Goal: Information Seeking & Learning: Learn about a topic

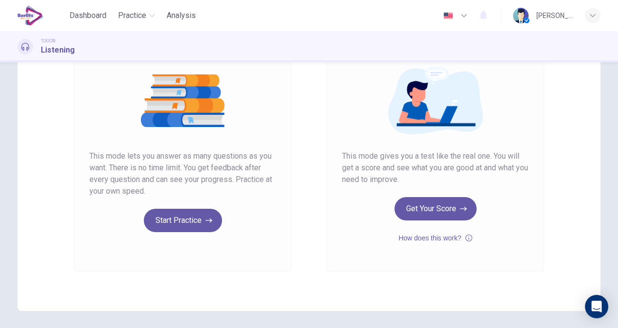
scroll to position [94, 0]
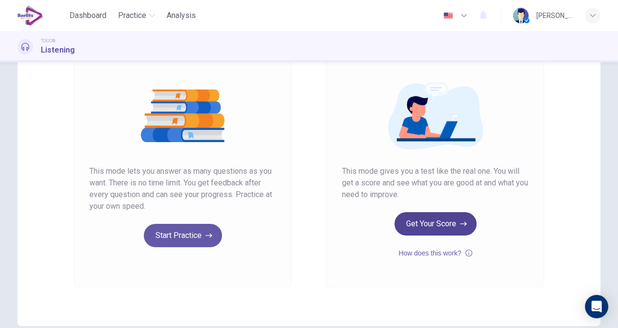
click at [419, 229] on button "Get Your Score" at bounding box center [436, 223] width 82 height 23
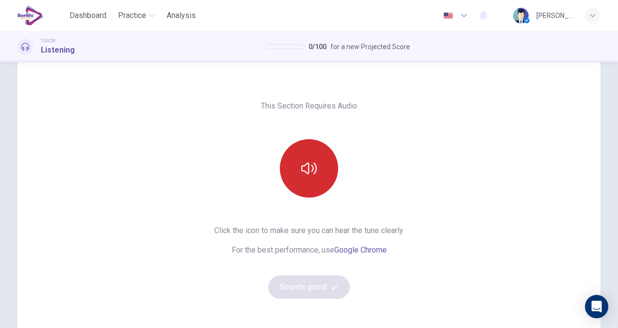
scroll to position [0, 0]
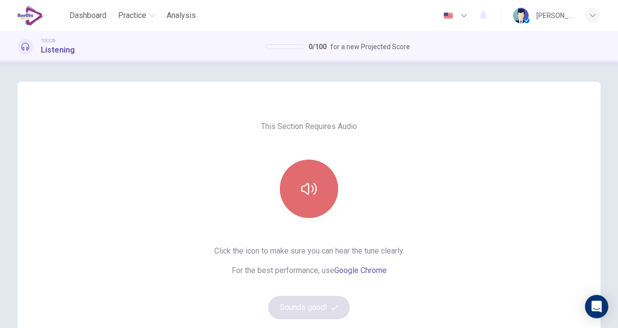
click at [304, 187] on icon "button" at bounding box center [309, 189] width 16 height 16
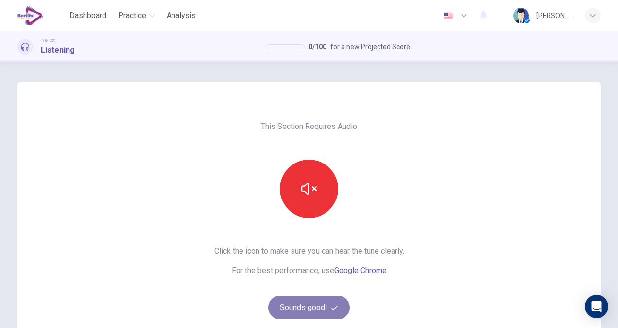
click at [315, 302] on button "Sounds good!" at bounding box center [309, 307] width 82 height 23
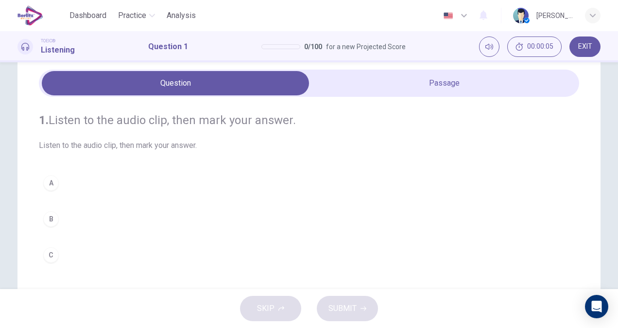
scroll to position [49, 0]
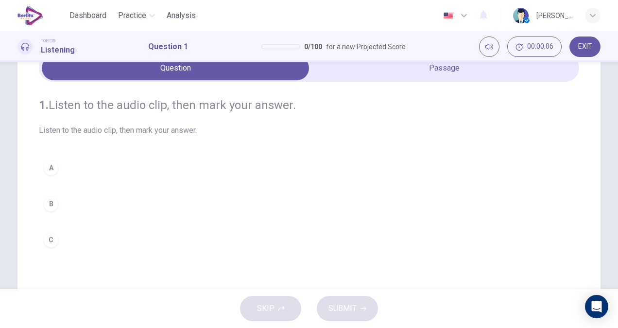
drag, startPoint x: 85, startPoint y: 129, endPoint x: 172, endPoint y: 135, distance: 87.2
click at [169, 133] on span "Listen to the audio clip, then mark your answer." at bounding box center [309, 130] width 541 height 12
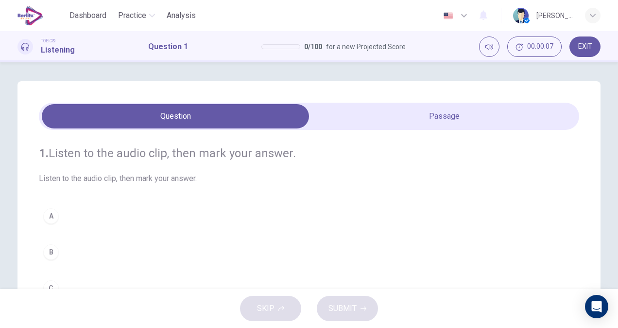
scroll to position [0, 0]
drag, startPoint x: 100, startPoint y: 152, endPoint x: 264, endPoint y: 158, distance: 163.5
click at [264, 158] on h4 "1. Listen to the audio clip, then [PERSON_NAME] your answer." at bounding box center [309, 154] width 541 height 16
drag, startPoint x: 146, startPoint y: 163, endPoint x: 202, endPoint y: 159, distance: 56.1
click at [200, 159] on div "1. Listen to the audio clip, then [PERSON_NAME] your answer. Listen to the audi…" at bounding box center [309, 165] width 541 height 39
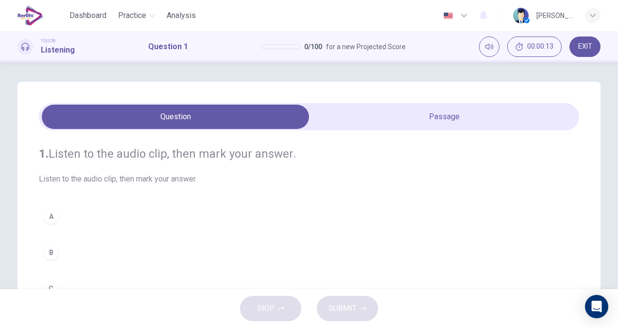
click at [265, 159] on h4 "1. Listen to the audio clip, then [PERSON_NAME] your answer." at bounding box center [309, 154] width 541 height 16
drag, startPoint x: 293, startPoint y: 159, endPoint x: 140, endPoint y: 159, distance: 153.2
click at [147, 159] on h4 "1. Listen to the audio clip, then [PERSON_NAME] your answer." at bounding box center [309, 154] width 541 height 16
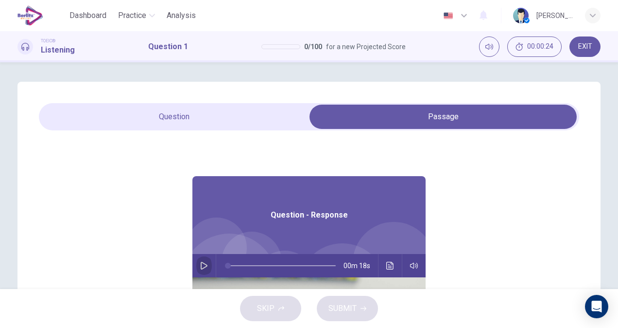
click at [201, 263] on icon "button" at bounding box center [204, 266] width 7 height 8
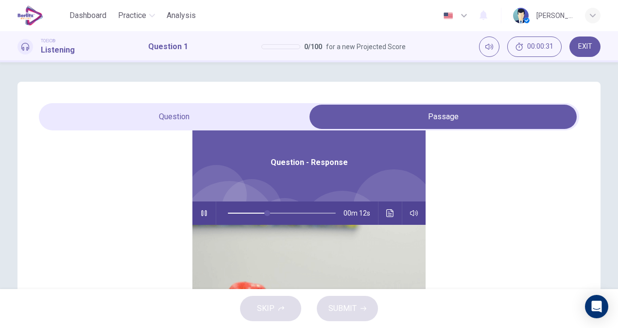
scroll to position [54, 0]
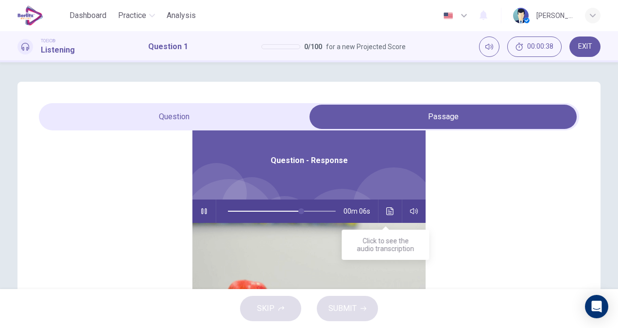
type input "**"
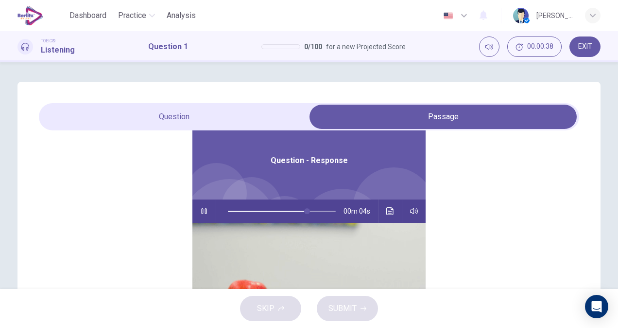
scroll to position [0, 0]
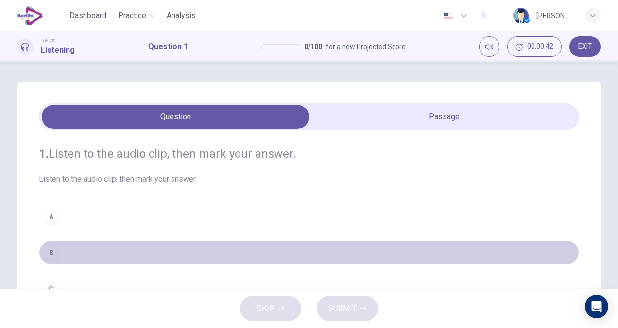
click at [49, 254] on div "B" at bounding box center [51, 253] width 16 height 16
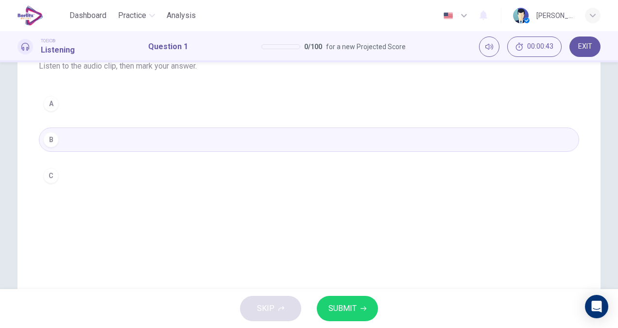
scroll to position [97, 0]
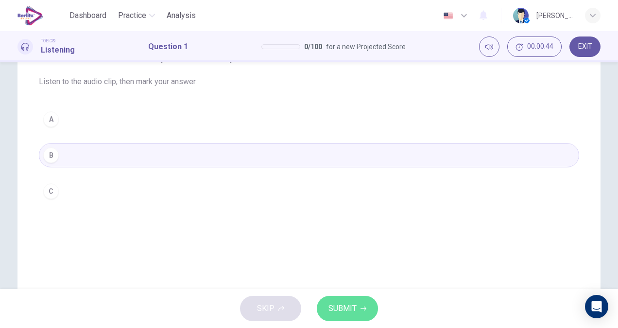
click at [340, 308] on span "SUBMIT" at bounding box center [343, 308] width 28 height 14
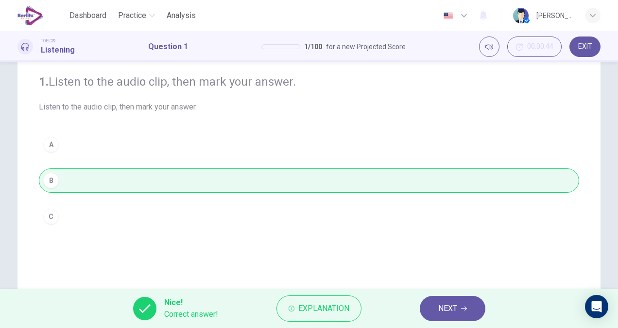
scroll to position [0, 0]
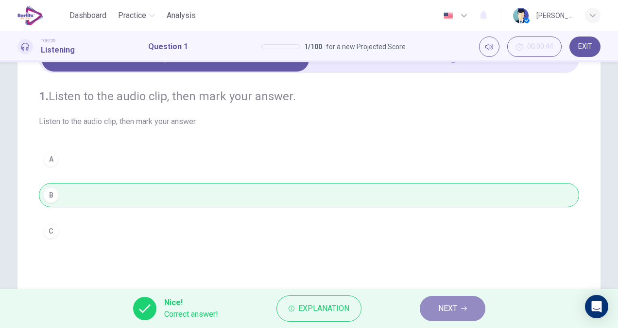
click at [454, 308] on span "NEXT" at bounding box center [448, 308] width 19 height 14
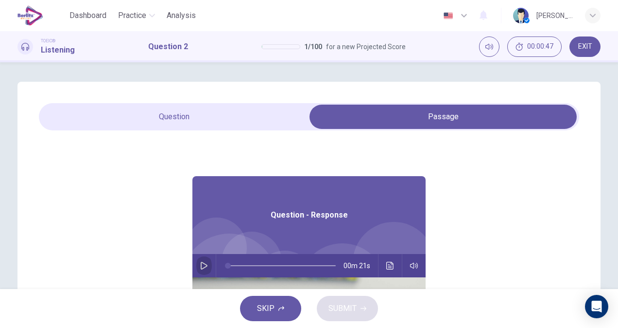
click at [200, 267] on icon "button" at bounding box center [204, 266] width 8 height 8
type input "**"
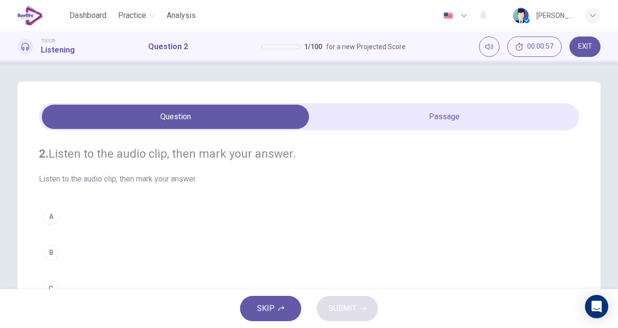
scroll to position [49, 0]
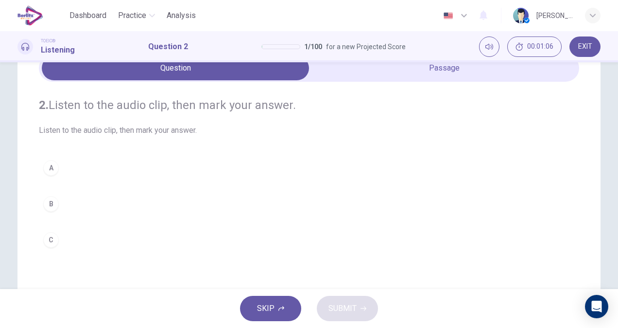
click at [81, 241] on button "C" at bounding box center [309, 240] width 541 height 24
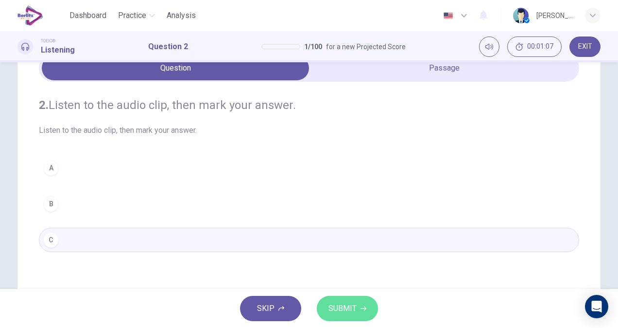
click at [345, 309] on span "SUBMIT" at bounding box center [343, 308] width 28 height 14
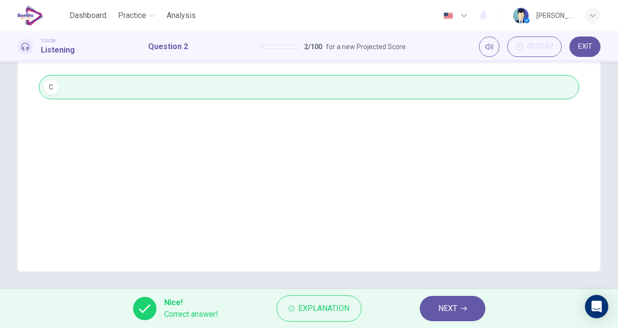
scroll to position [203, 0]
click at [449, 303] on span "NEXT" at bounding box center [448, 308] width 19 height 14
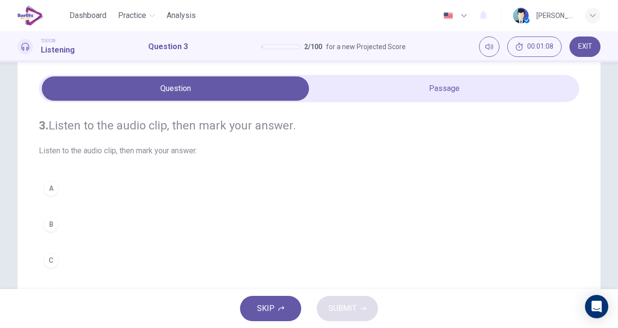
scroll to position [0, 0]
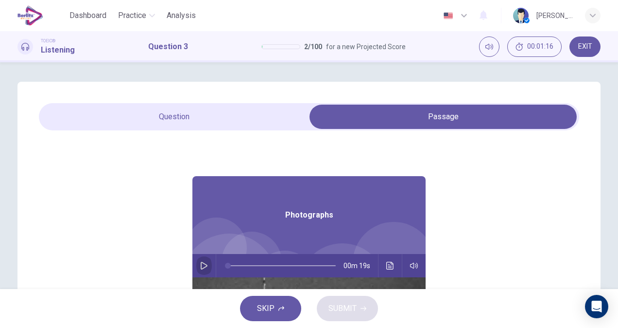
click at [202, 264] on icon "button" at bounding box center [204, 266] width 8 height 8
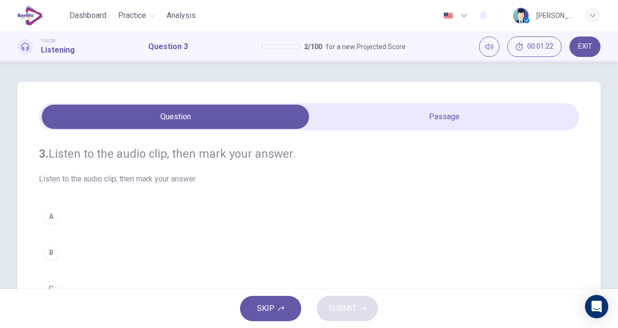
click at [205, 202] on div "3. Listen to the audio clip, then [PERSON_NAME] your answer. Listen to the audi…" at bounding box center [309, 241] width 541 height 222
click at [229, 159] on h4 "3. Listen to the audio clip, then [PERSON_NAME] your answer." at bounding box center [309, 154] width 541 height 16
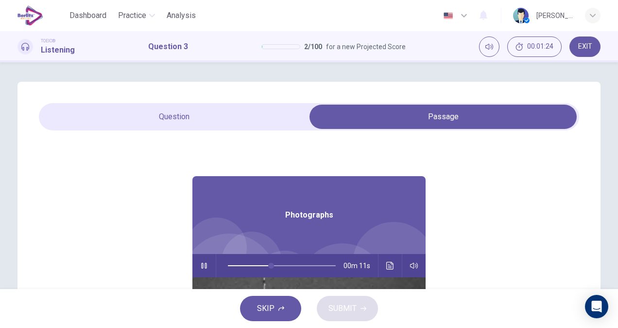
click at [308, 211] on span "Photographs" at bounding box center [309, 215] width 48 height 12
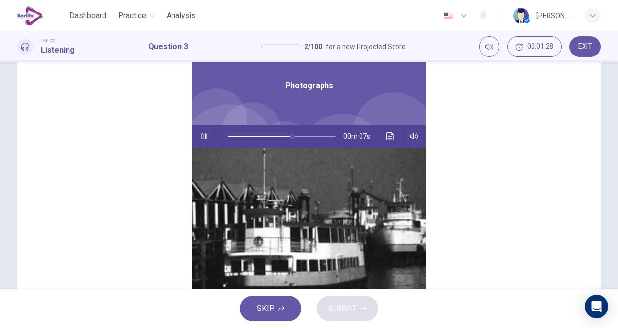
scroll to position [97, 0]
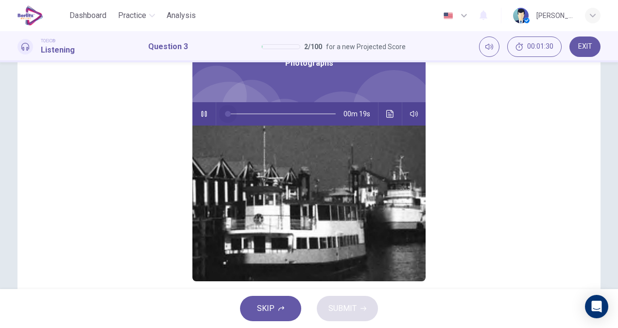
drag, startPoint x: 297, startPoint y: 115, endPoint x: 220, endPoint y: 119, distance: 76.9
click at [225, 117] on span at bounding box center [228, 114] width 6 height 6
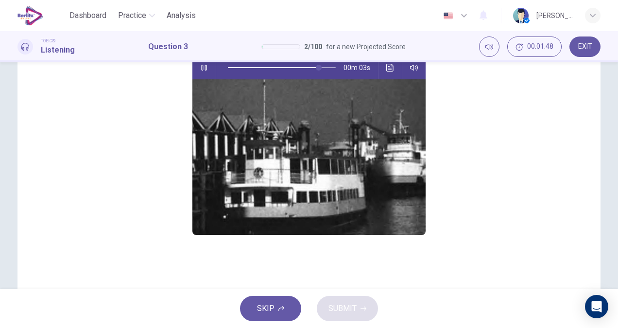
scroll to position [54, 0]
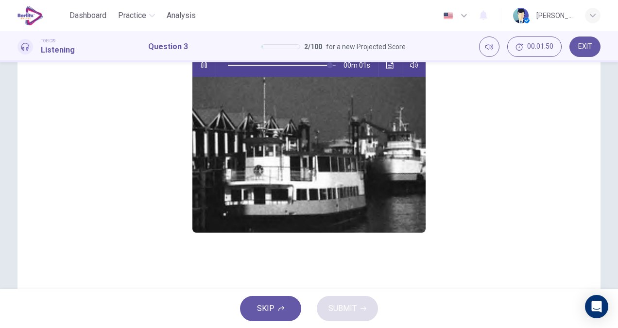
type input "*"
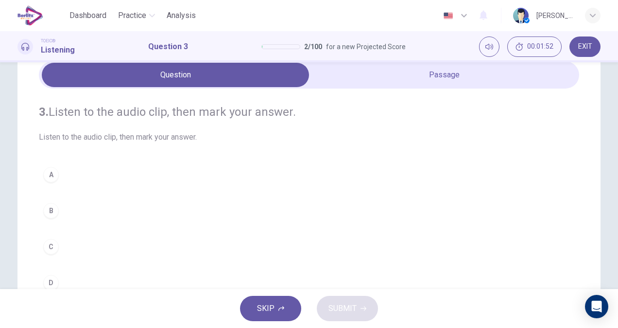
scroll to position [146, 0]
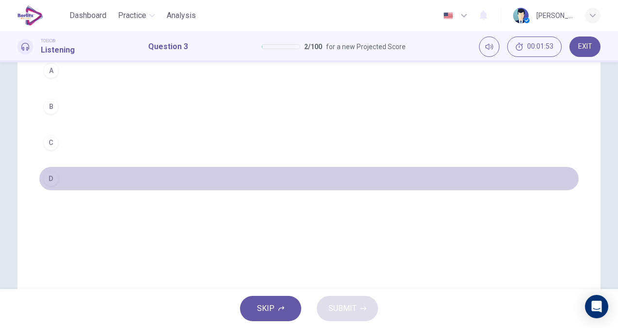
click at [54, 181] on div "D" at bounding box center [51, 179] width 16 height 16
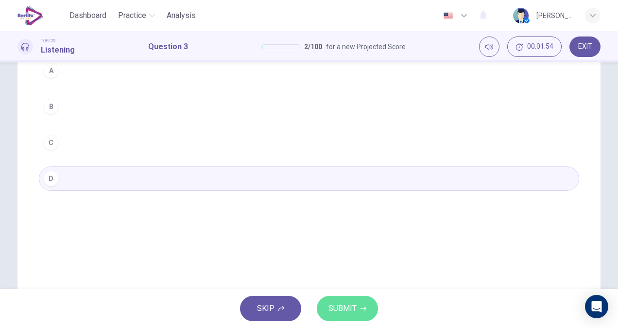
click at [373, 314] on button "SUBMIT" at bounding box center [347, 308] width 61 height 25
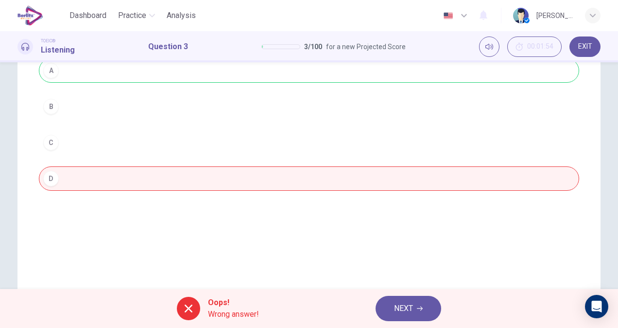
click at [398, 309] on span "NEXT" at bounding box center [403, 308] width 19 height 14
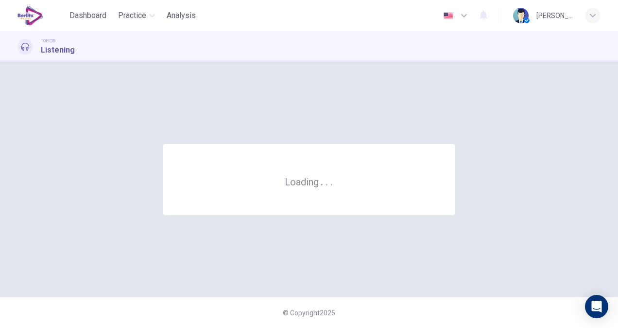
scroll to position [0, 0]
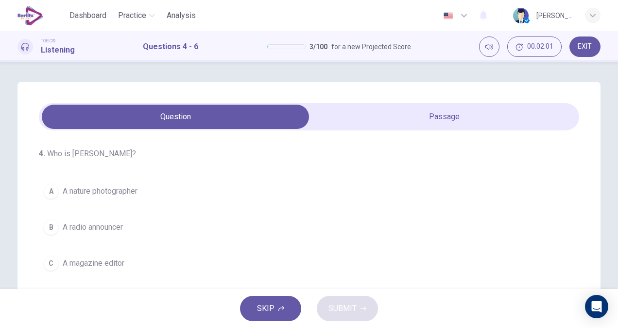
drag, startPoint x: 66, startPoint y: 153, endPoint x: 127, endPoint y: 173, distance: 64.1
click at [127, 172] on div "4 . Who is [PERSON_NAME]? A A nature photographer B A radio announcer C A magaz…" at bounding box center [309, 229] width 541 height 163
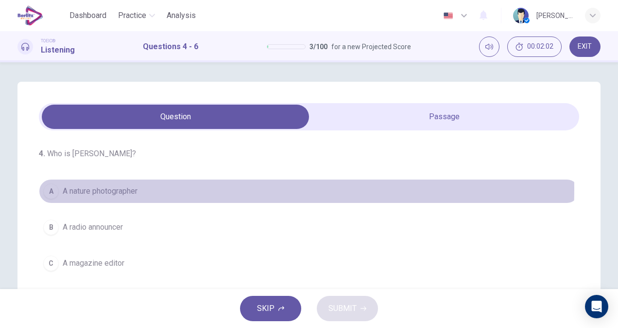
drag, startPoint x: 132, startPoint y: 189, endPoint x: 62, endPoint y: 197, distance: 71.0
click at [63, 196] on span "A nature photographer" at bounding box center [100, 191] width 75 height 12
click at [62, 196] on button "A A nature photographer" at bounding box center [309, 191] width 541 height 24
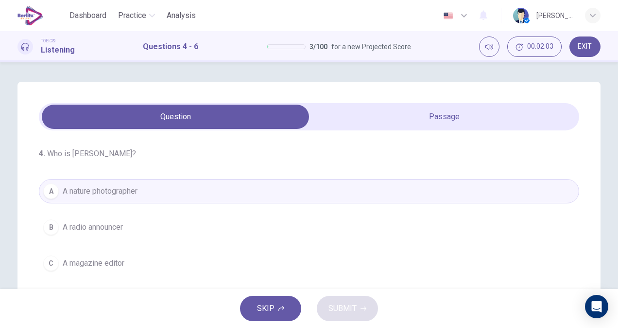
click at [53, 152] on h4 "4 . Who is [PERSON_NAME]?" at bounding box center [309, 154] width 541 height 12
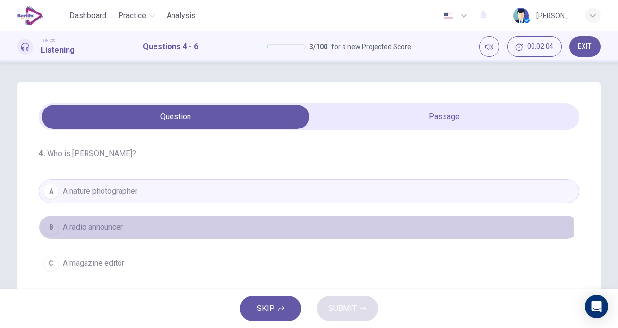
click at [101, 229] on span "A radio announcer" at bounding box center [93, 227] width 60 height 12
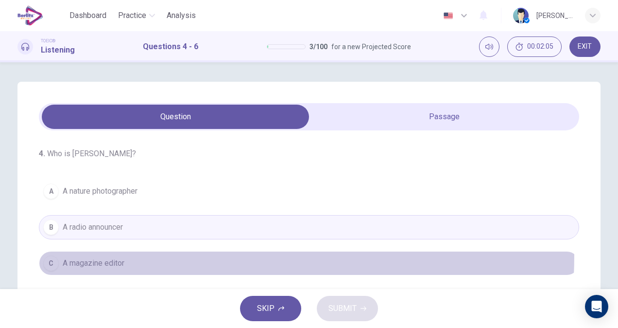
click at [95, 255] on button "C A magazine editor" at bounding box center [309, 263] width 541 height 24
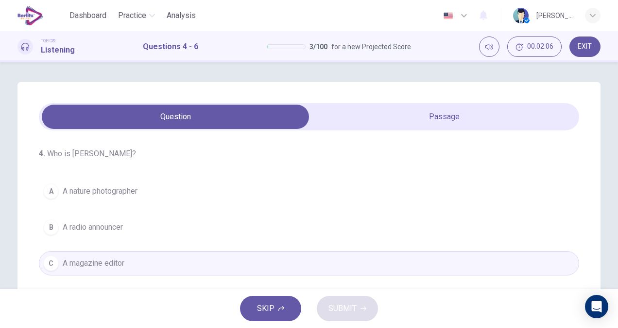
click at [92, 160] on div "4 . Who is [PERSON_NAME]? A A nature photographer B A radio announcer C A magaz…" at bounding box center [309, 229] width 541 height 163
click at [114, 150] on h4 "4 . Who is [PERSON_NAME]?" at bounding box center [309, 154] width 541 height 12
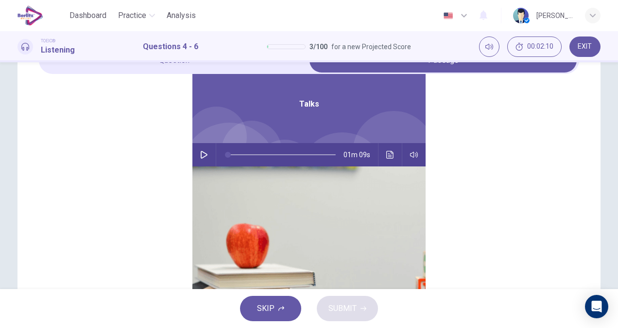
scroll to position [9, 0]
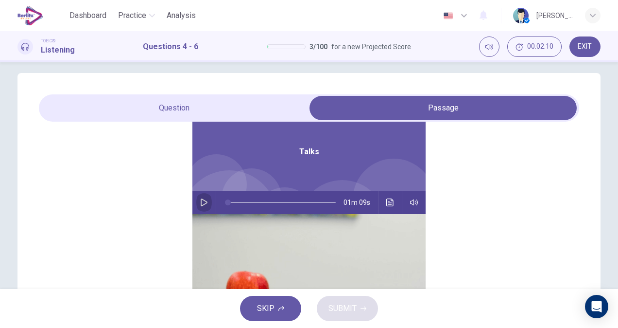
click at [201, 205] on icon "button" at bounding box center [204, 202] width 8 height 8
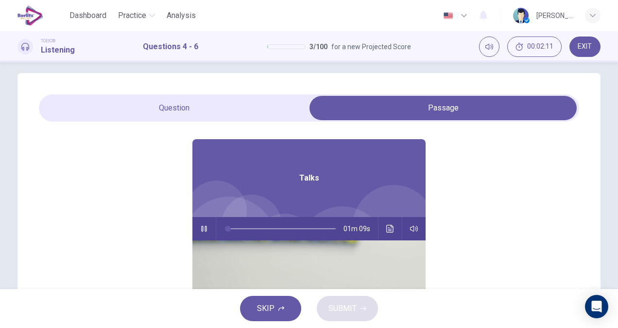
scroll to position [6, 0]
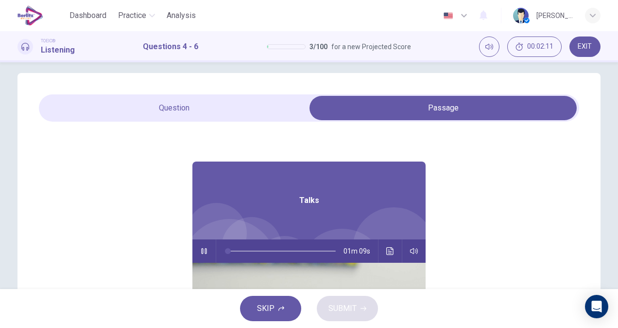
type input "*"
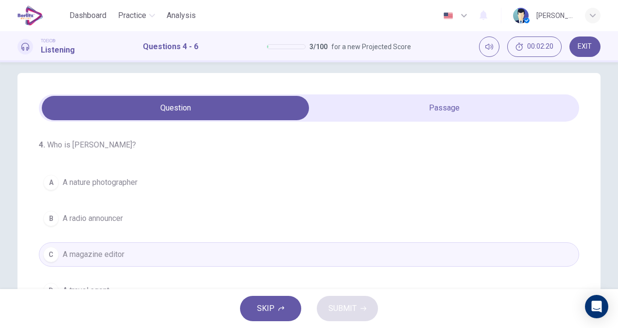
scroll to position [49, 0]
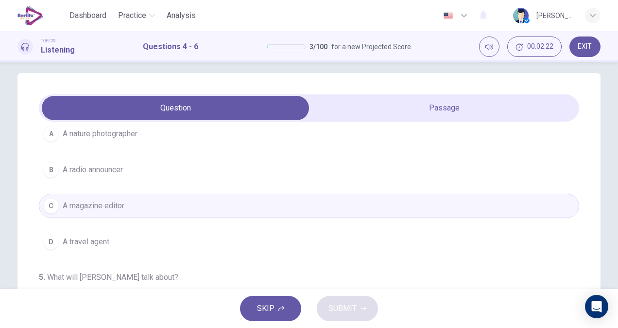
click at [101, 136] on span "A nature photographer" at bounding box center [100, 134] width 75 height 12
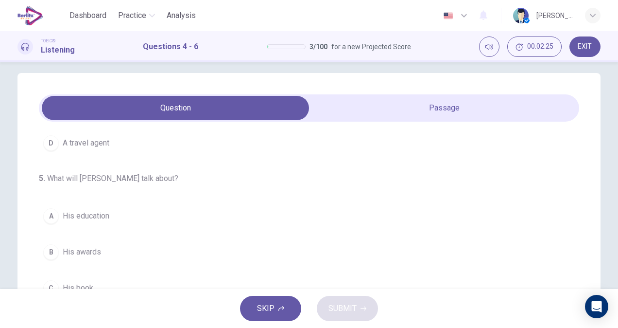
scroll to position [169, 0]
click at [97, 216] on button "C His book" at bounding box center [309, 217] width 541 height 24
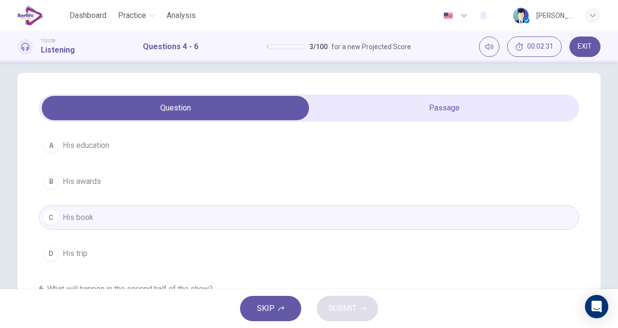
scroll to position [57, 0]
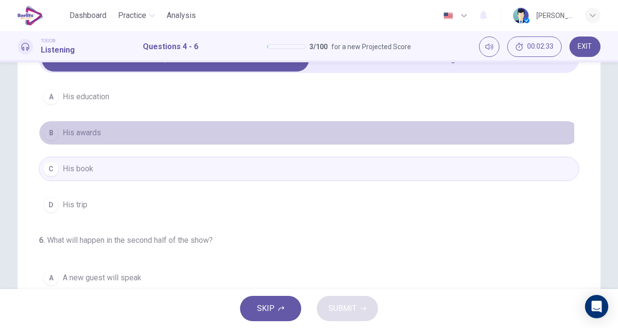
click at [89, 136] on span "His awards" at bounding box center [82, 133] width 38 height 12
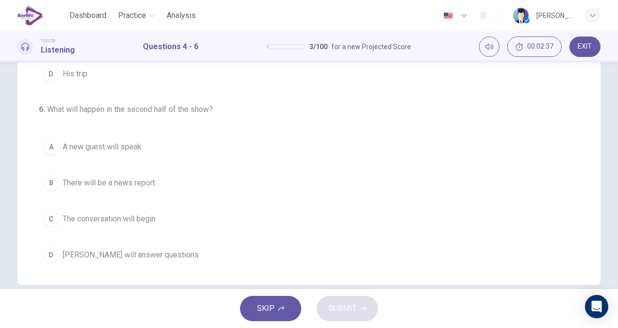
scroll to position [203, 0]
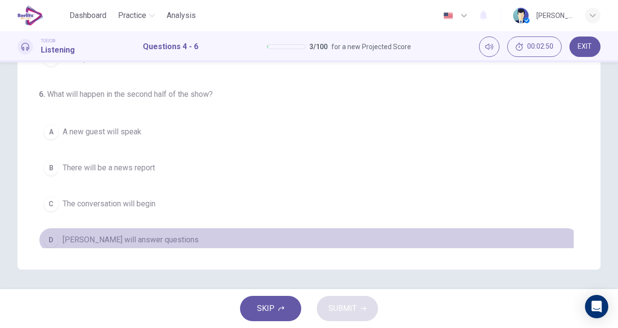
click at [154, 236] on span "[PERSON_NAME] will answer questions" at bounding box center [131, 240] width 136 height 12
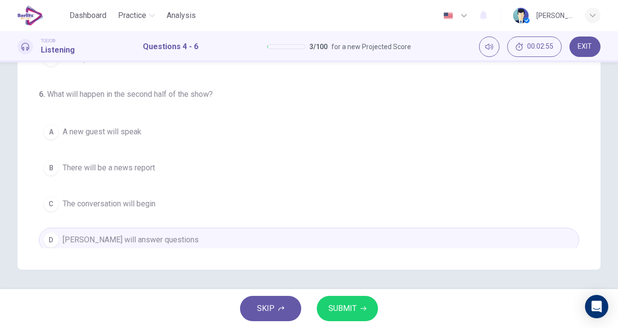
click at [142, 169] on span "There will be a news report" at bounding box center [109, 168] width 92 height 12
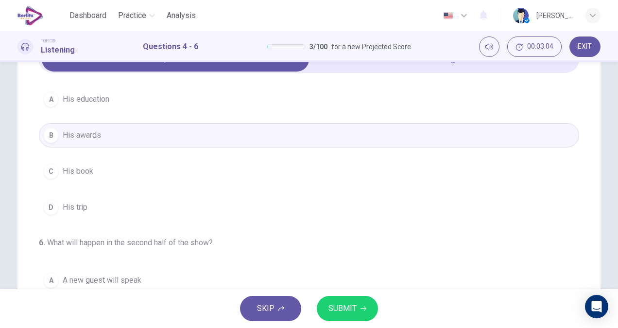
scroll to position [218, 0]
click at [337, 310] on span "SUBMIT" at bounding box center [343, 308] width 28 height 14
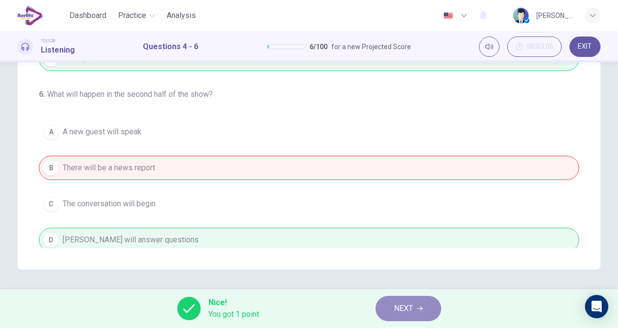
click at [401, 305] on span "NEXT" at bounding box center [403, 308] width 19 height 14
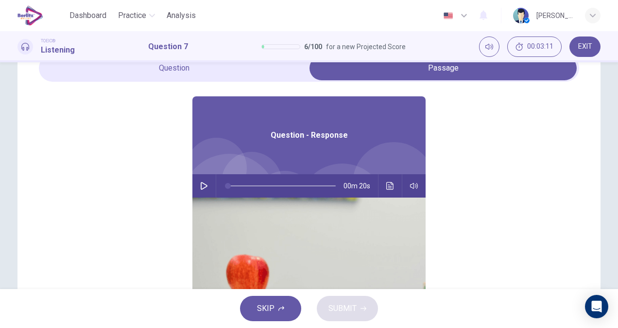
scroll to position [54, 0]
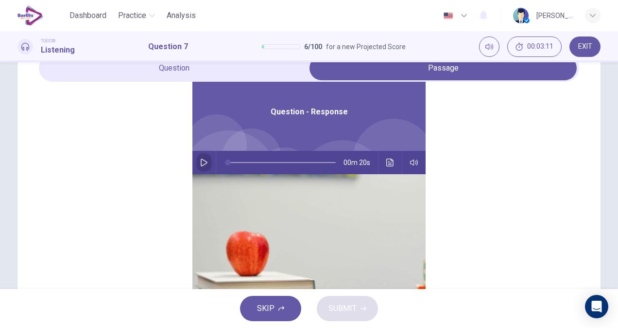
click at [200, 162] on icon "button" at bounding box center [204, 163] width 8 height 8
type input "**"
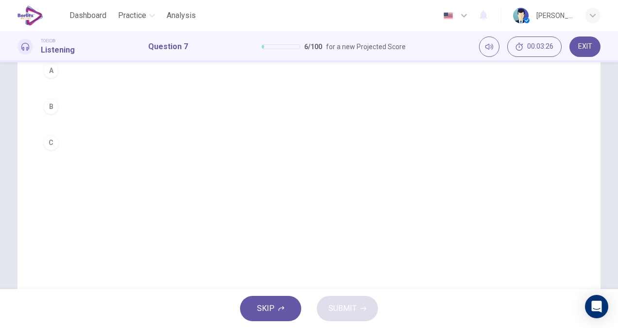
scroll to position [97, 0]
click at [92, 185] on button "C" at bounding box center [309, 191] width 541 height 24
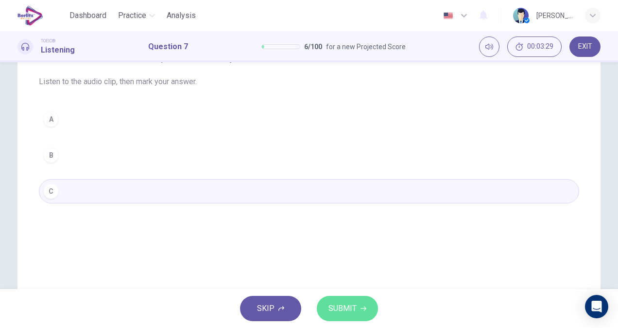
click at [349, 303] on span "SUBMIT" at bounding box center [343, 308] width 28 height 14
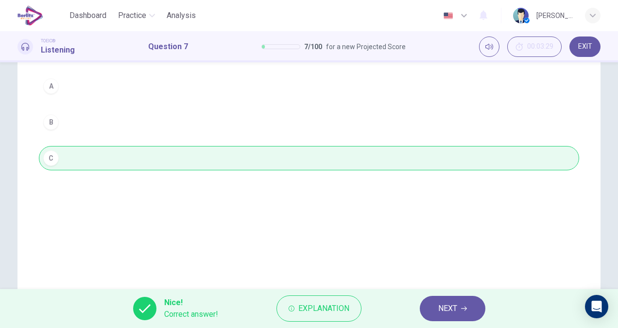
scroll to position [146, 0]
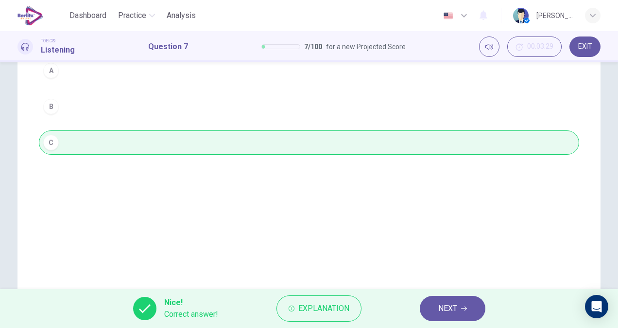
click at [463, 306] on icon "button" at bounding box center [464, 308] width 6 height 6
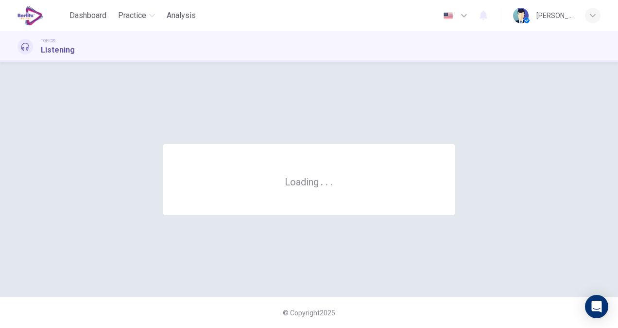
scroll to position [0, 0]
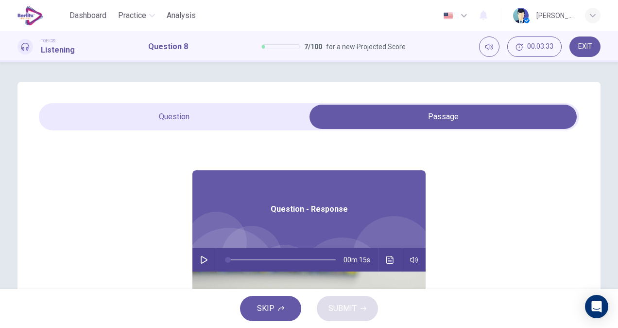
click at [198, 257] on button "button" at bounding box center [204, 259] width 16 height 23
type input "*"
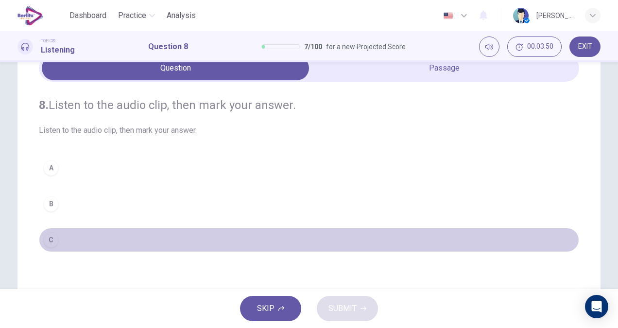
click at [69, 237] on button "C" at bounding box center [309, 240] width 541 height 24
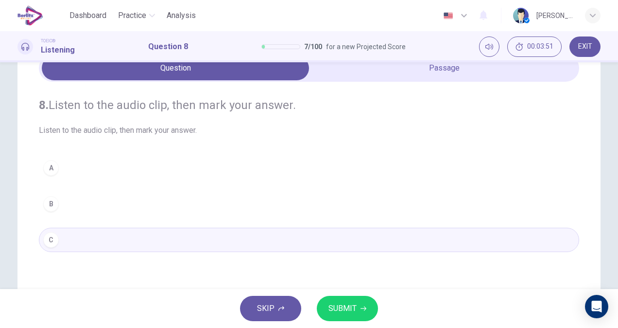
click at [335, 308] on span "SUBMIT" at bounding box center [343, 308] width 28 height 14
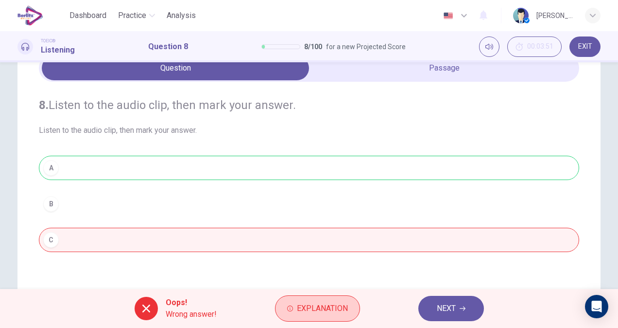
click at [346, 310] on span "Explanation" at bounding box center [322, 308] width 51 height 14
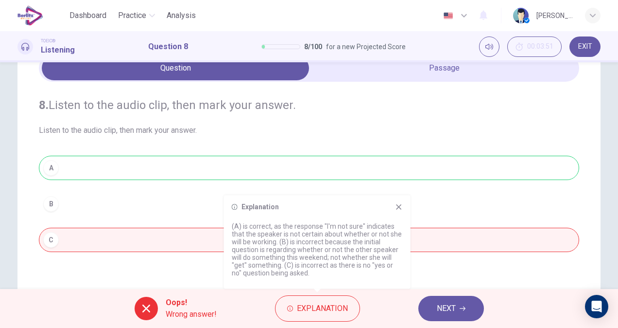
drag, startPoint x: 251, startPoint y: 231, endPoint x: 385, endPoint y: 241, distance: 134.1
click at [385, 241] on p "(A) is correct, as the response "I'm not sure" indicates that the speaker is no…" at bounding box center [317, 249] width 171 height 54
click at [462, 310] on icon "button" at bounding box center [463, 308] width 6 height 6
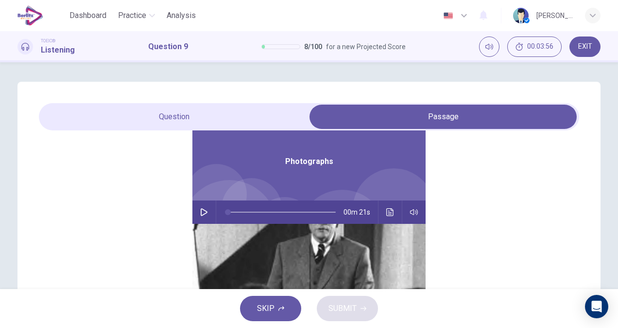
scroll to position [54, 0]
click at [200, 208] on icon "button" at bounding box center [204, 211] width 8 height 8
click at [162, 99] on div "9. Listen to the audio clip, then [PERSON_NAME] your answer. Listen to the audi…" at bounding box center [309, 277] width 583 height 391
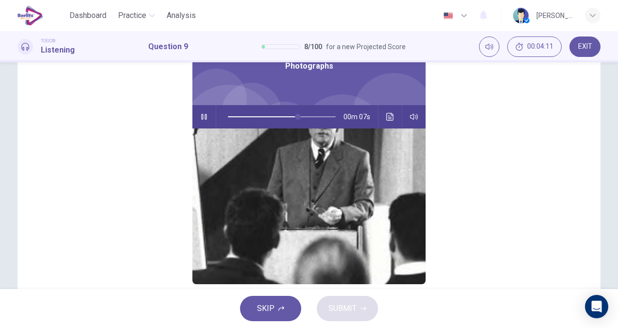
scroll to position [0, 0]
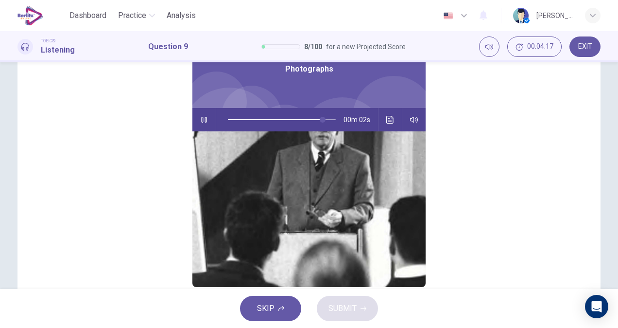
type input "**"
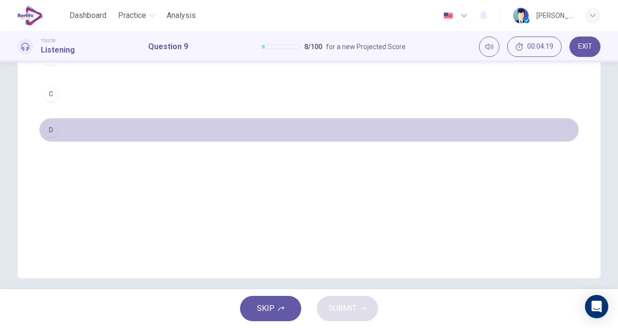
click at [49, 135] on div "D" at bounding box center [51, 130] width 16 height 16
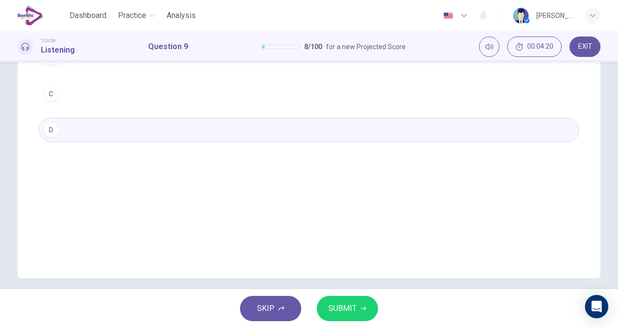
click at [358, 306] on button "SUBMIT" at bounding box center [347, 308] width 61 height 25
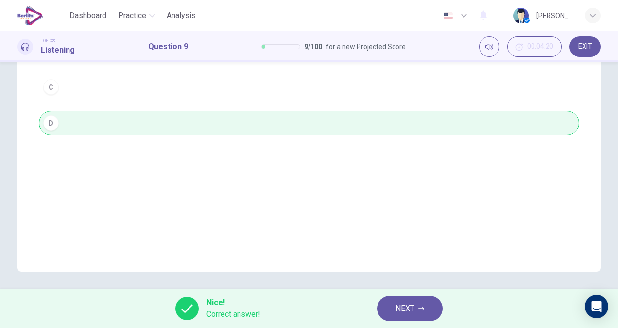
scroll to position [203, 0]
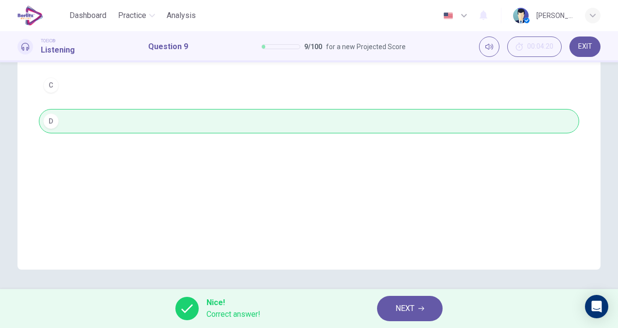
click at [431, 310] on button "NEXT" at bounding box center [410, 308] width 66 height 25
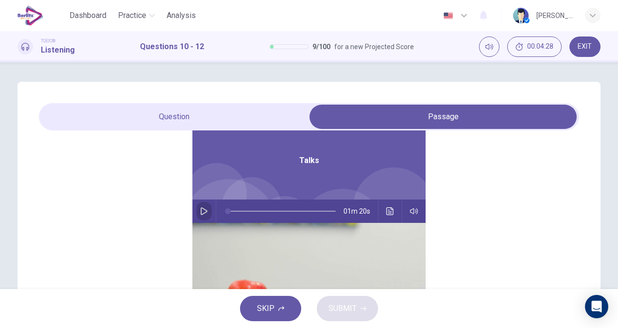
drag, startPoint x: 195, startPoint y: 210, endPoint x: 194, endPoint y: 200, distance: 9.8
click at [200, 210] on icon "button" at bounding box center [204, 211] width 8 height 8
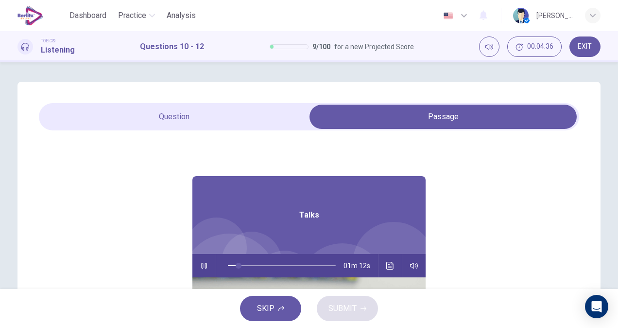
click at [201, 266] on icon "button" at bounding box center [203, 266] width 5 height 6
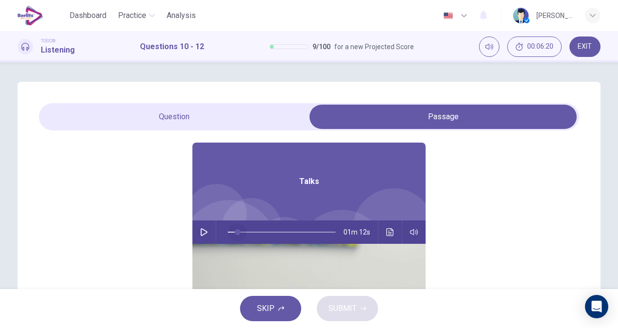
scroll to position [49, 0]
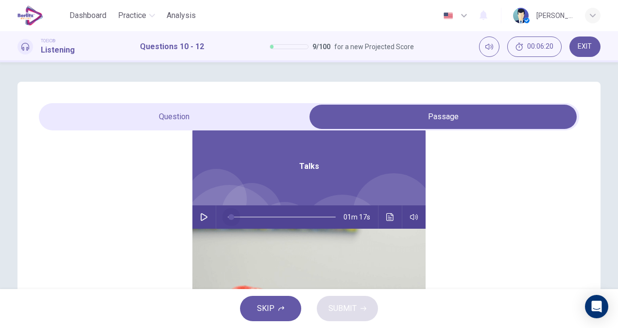
drag, startPoint x: 234, startPoint y: 268, endPoint x: 227, endPoint y: 268, distance: 7.3
click at [227, 268] on div "Talks 01m 17s" at bounding box center [309, 292] width 233 height 330
click at [200, 216] on icon "button" at bounding box center [204, 217] width 8 height 8
click at [201, 218] on icon "button" at bounding box center [203, 217] width 5 height 6
drag, startPoint x: 229, startPoint y: 220, endPoint x: 210, endPoint y: 219, distance: 19.5
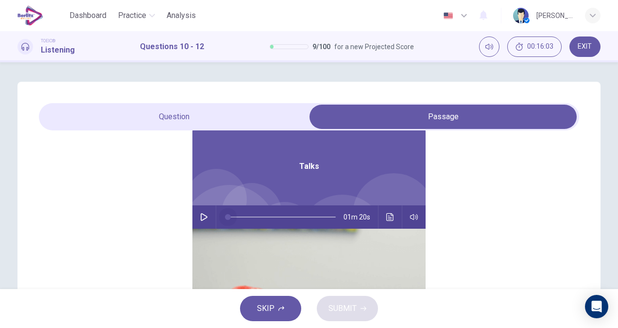
click at [210, 219] on div "01m 20s" at bounding box center [309, 216] width 233 height 23
click at [201, 217] on icon "button" at bounding box center [204, 217] width 7 height 8
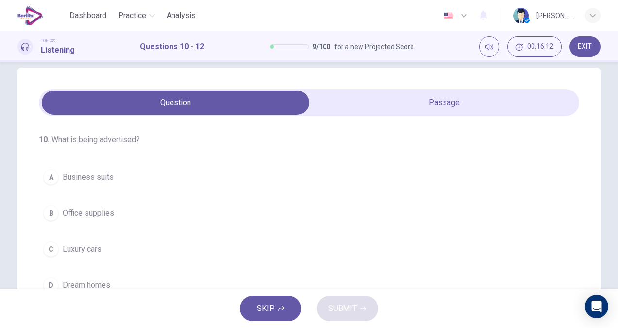
scroll to position [0, 0]
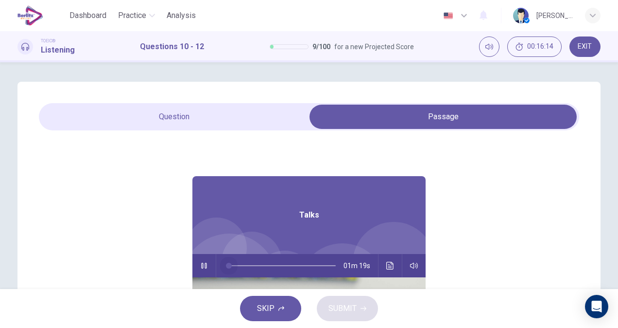
drag, startPoint x: 233, startPoint y: 270, endPoint x: 223, endPoint y: 270, distance: 10.2
click at [226, 268] on span at bounding box center [229, 266] width 6 height 6
type input "*"
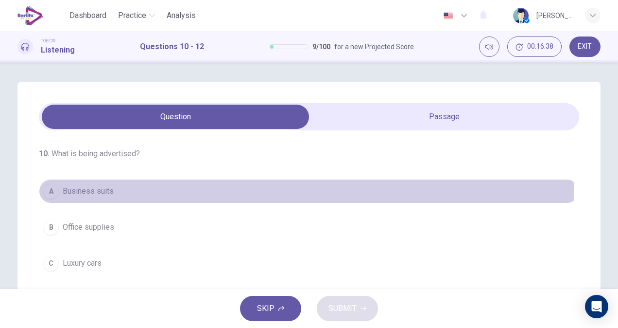
click at [87, 191] on span "Business suits" at bounding box center [88, 191] width 51 height 12
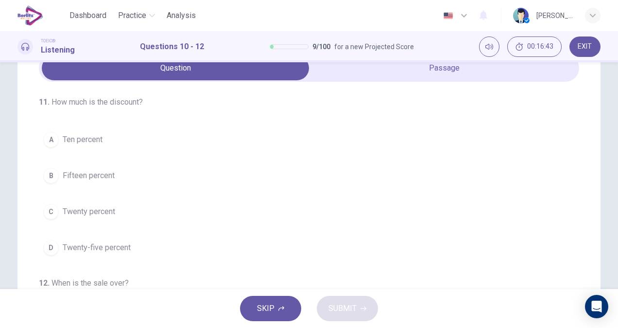
scroll to position [169, 0]
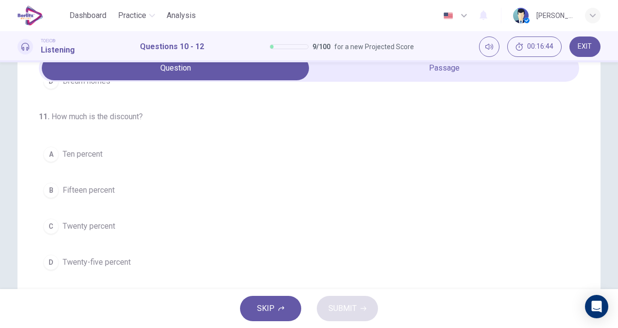
click at [74, 150] on span "Ten percent" at bounding box center [83, 154] width 40 height 12
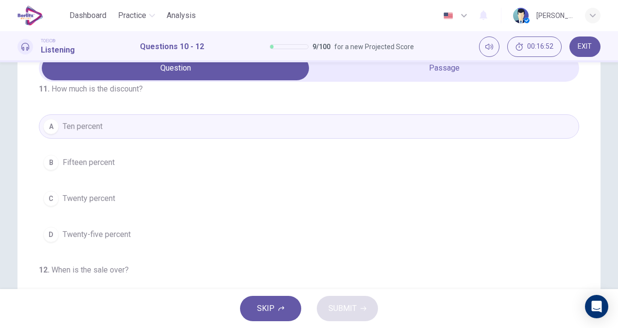
scroll to position [218, 0]
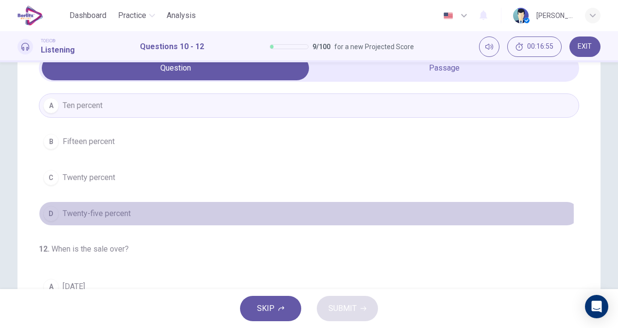
click at [115, 212] on span "Twenty-five percent" at bounding box center [97, 214] width 68 height 12
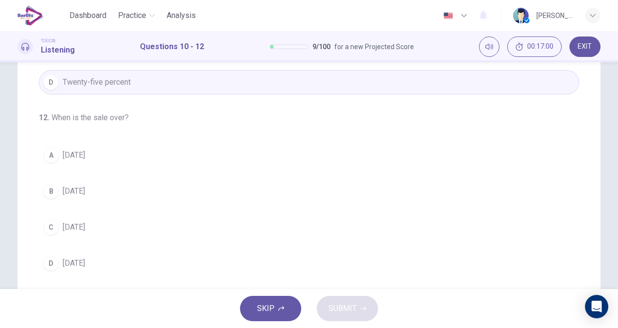
scroll to position [194, 0]
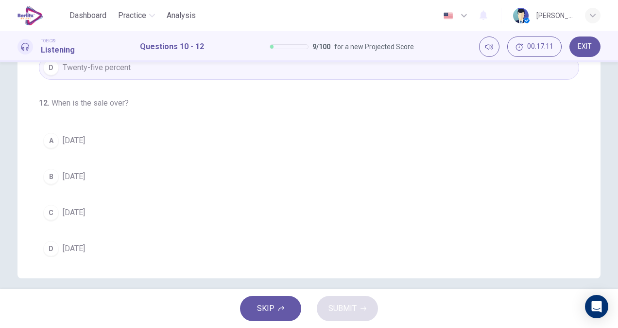
click at [79, 149] on button "A [DATE]" at bounding box center [309, 140] width 541 height 24
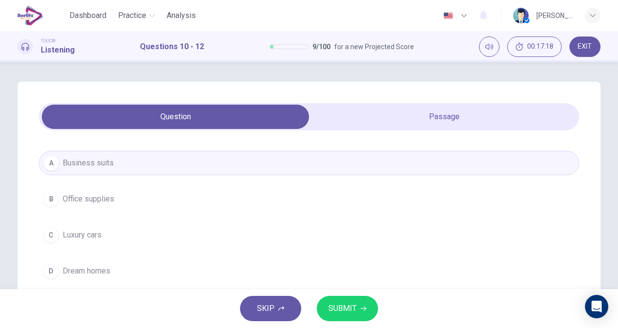
scroll to position [49, 0]
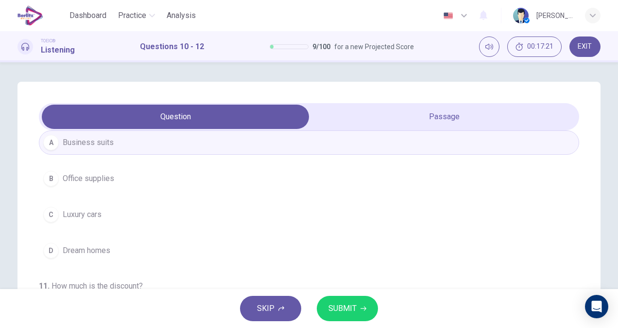
click at [99, 216] on span "Luxury cars" at bounding box center [82, 215] width 39 height 12
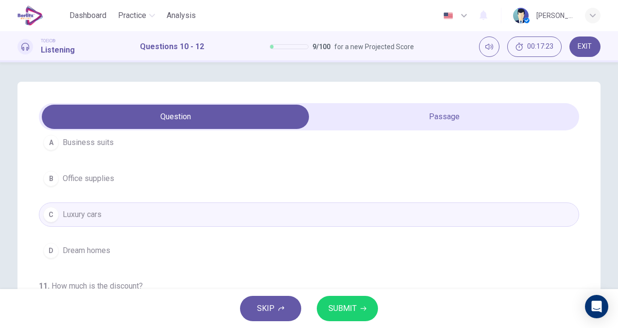
click at [359, 306] on button "SUBMIT" at bounding box center [347, 308] width 61 height 25
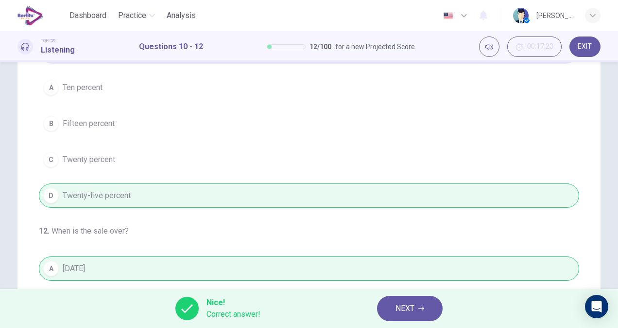
scroll to position [97, 0]
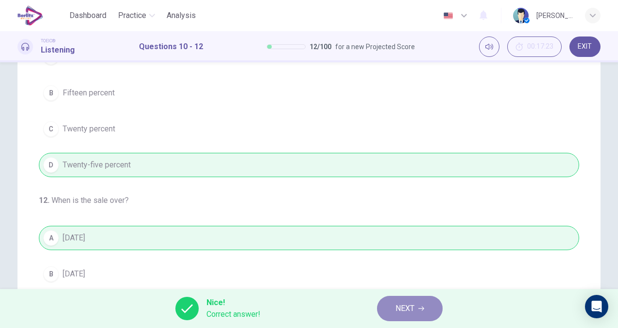
click at [414, 308] on span "NEXT" at bounding box center [405, 308] width 19 height 14
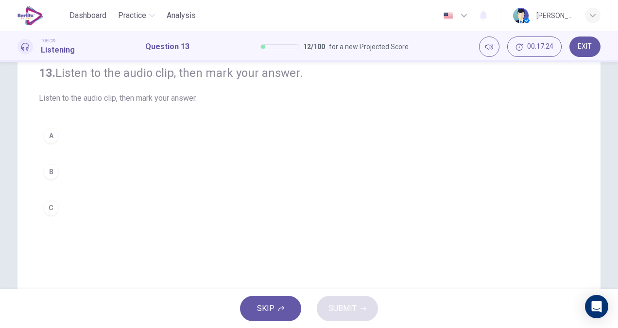
scroll to position [0, 0]
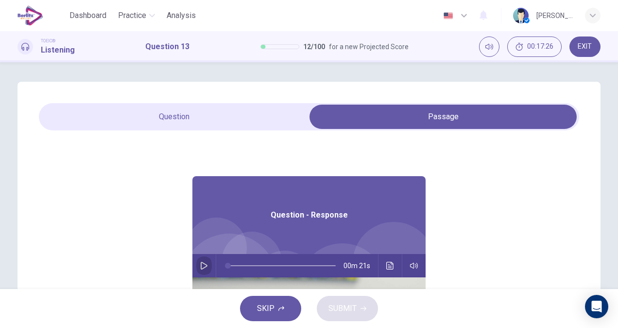
click at [204, 264] on button "button" at bounding box center [204, 265] width 16 height 23
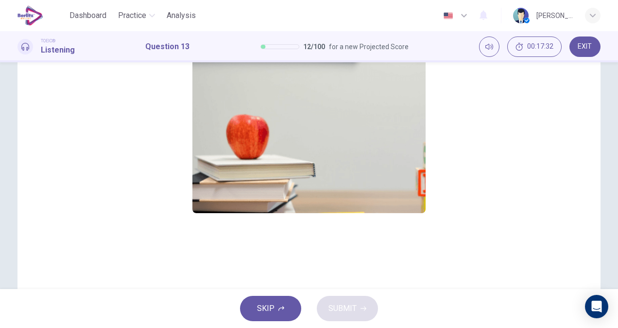
scroll to position [57, 0]
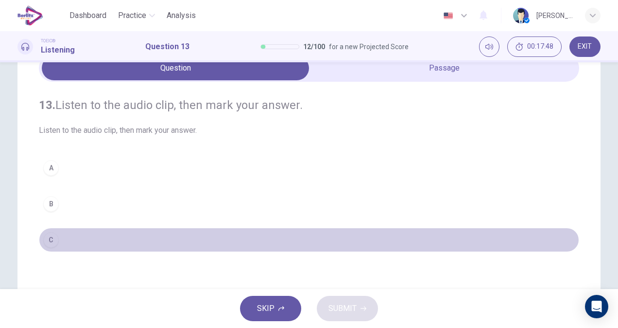
click at [49, 240] on div "C" at bounding box center [51, 240] width 16 height 16
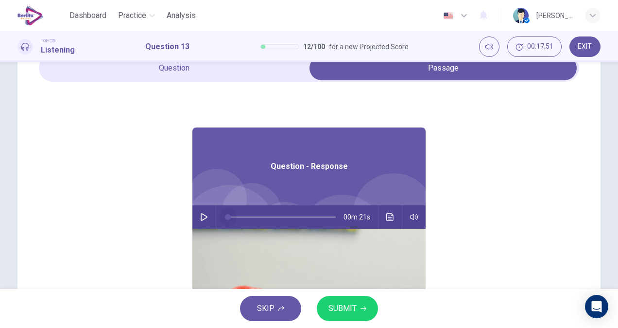
drag, startPoint x: 221, startPoint y: 219, endPoint x: 214, endPoint y: 218, distance: 6.9
click at [225, 218] on span at bounding box center [228, 217] width 6 height 6
click at [202, 218] on icon "button" at bounding box center [204, 217] width 8 height 8
type input "*"
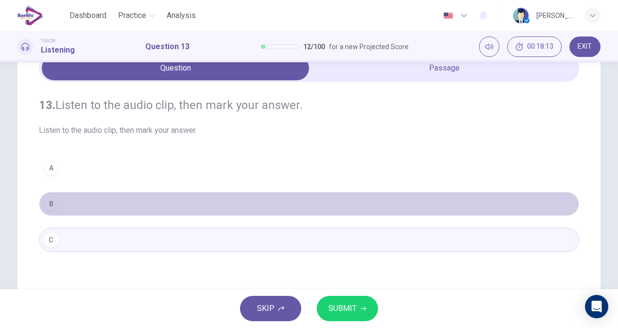
click at [52, 213] on button "B" at bounding box center [309, 204] width 541 height 24
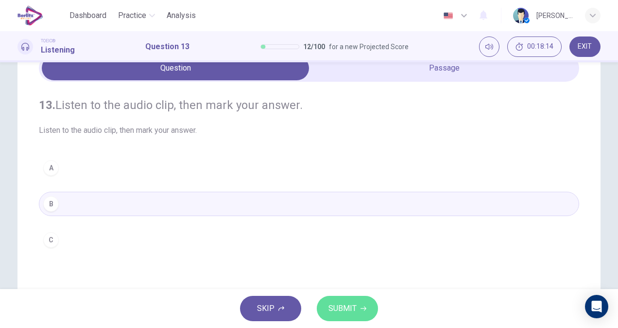
click at [352, 308] on span "SUBMIT" at bounding box center [343, 308] width 28 height 14
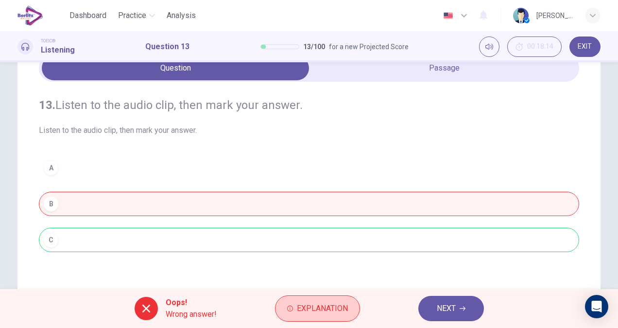
click at [317, 313] on span "Explanation" at bounding box center [322, 308] width 51 height 14
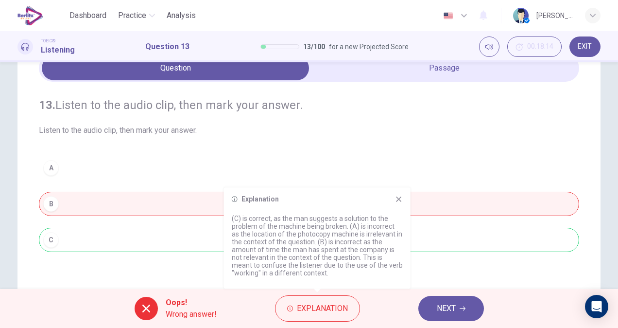
drag, startPoint x: 255, startPoint y: 224, endPoint x: 343, endPoint y: 225, distance: 88.5
click at [342, 224] on p "(C) is correct, as the man suggests a solution to the problem of the machine be…" at bounding box center [317, 245] width 171 height 62
click at [484, 267] on div "13. Listen to the audio clip, then [PERSON_NAME] your answer. Listen to the aud…" at bounding box center [309, 228] width 583 height 391
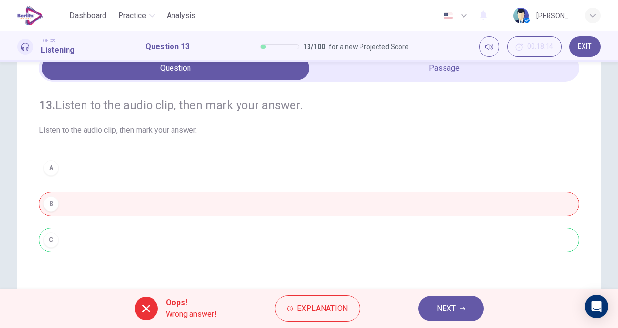
click at [457, 303] on button "NEXT" at bounding box center [452, 308] width 66 height 25
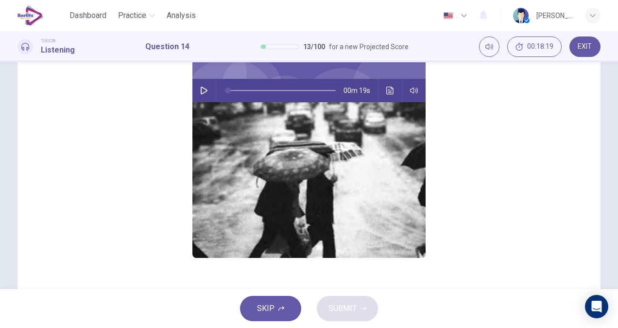
scroll to position [146, 0]
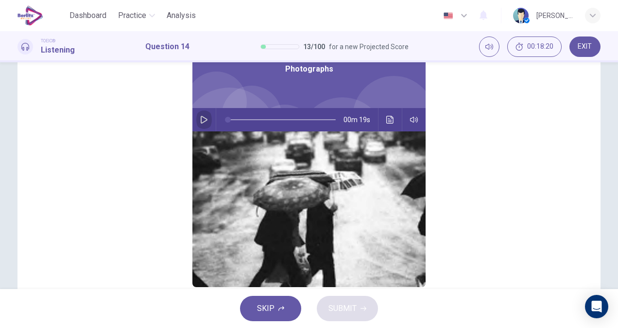
click at [206, 124] on button "button" at bounding box center [204, 119] width 16 height 23
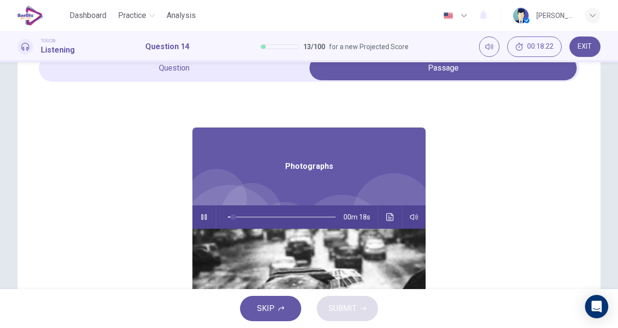
scroll to position [0, 0]
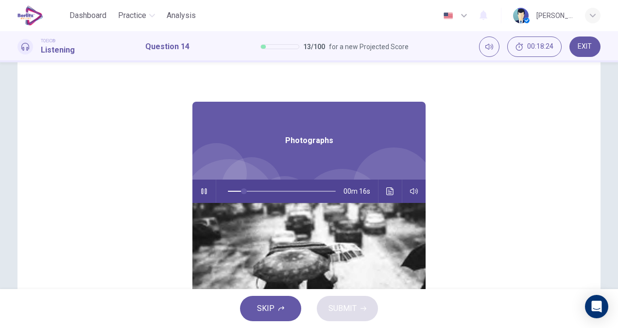
type input "**"
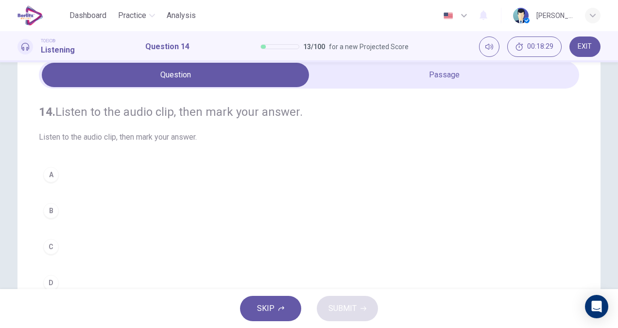
scroll to position [57, 0]
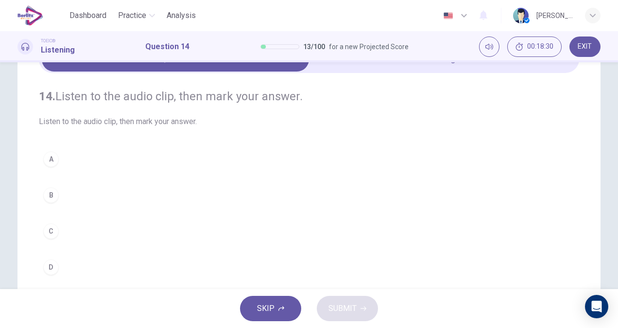
click at [54, 196] on div "B" at bounding box center [51, 195] width 16 height 16
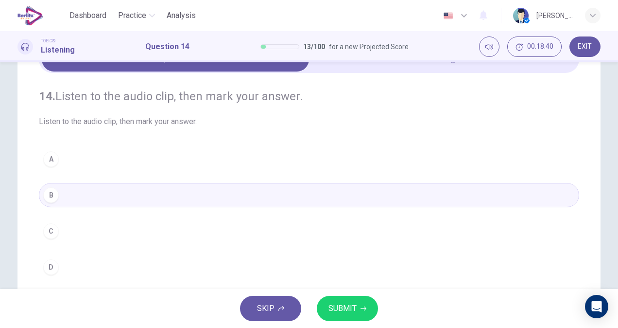
click at [353, 305] on span "SUBMIT" at bounding box center [343, 308] width 28 height 14
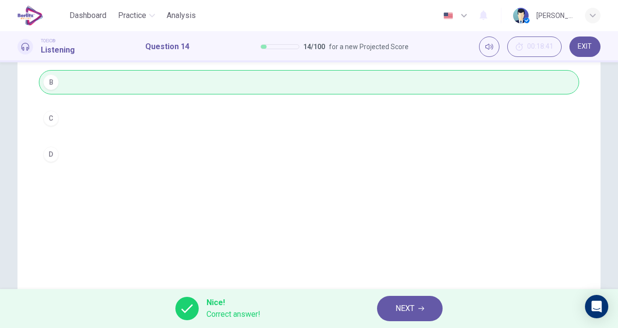
scroll to position [155, 0]
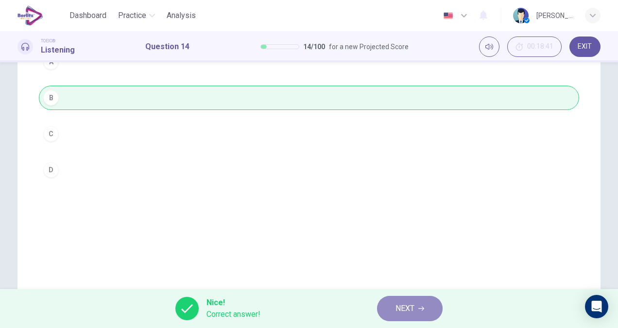
click at [391, 311] on button "NEXT" at bounding box center [410, 308] width 66 height 25
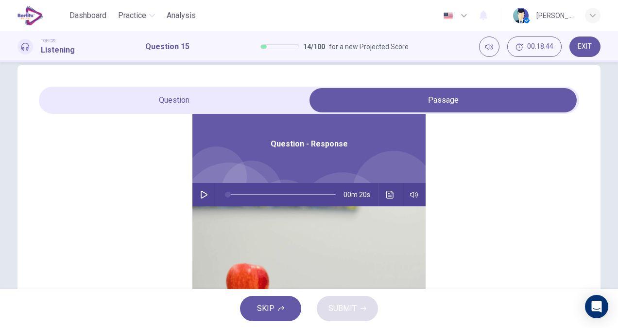
scroll to position [0, 0]
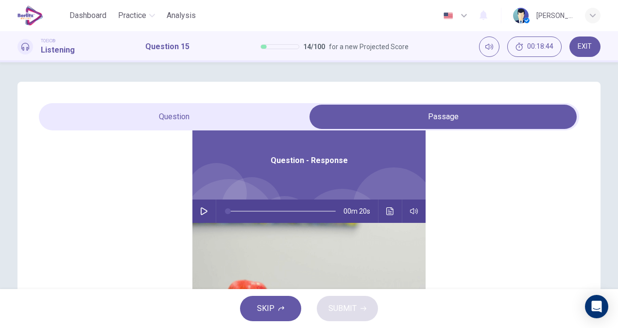
click at [201, 209] on icon "button" at bounding box center [204, 211] width 8 height 8
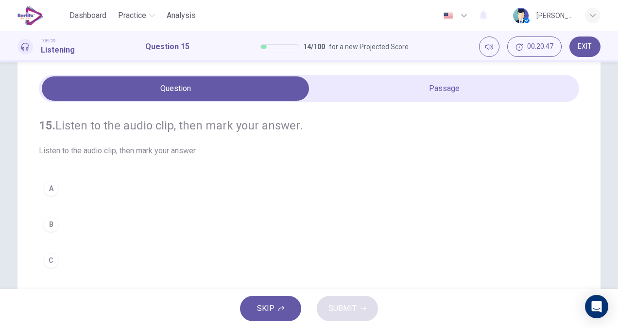
scroll to position [49, 0]
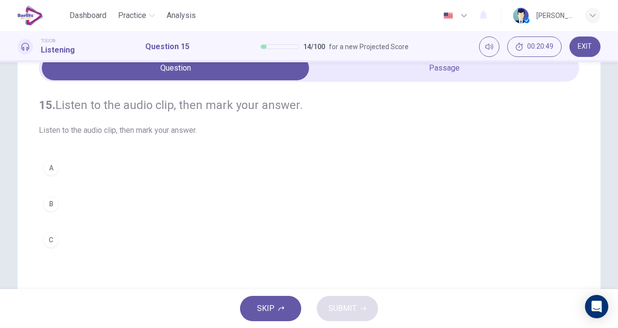
drag, startPoint x: 36, startPoint y: 102, endPoint x: 236, endPoint y: 128, distance: 202.0
click at [236, 128] on div "15. Listen to the audio clip, then [PERSON_NAME] your answer. Listen to the aud…" at bounding box center [309, 228] width 583 height 391
drag, startPoint x: 40, startPoint y: 103, endPoint x: 208, endPoint y: 125, distance: 168.7
click at [207, 125] on div "15. Listen to the audio clip, then [PERSON_NAME] your answer. Listen to the aud…" at bounding box center [309, 116] width 541 height 39
drag, startPoint x: 104, startPoint y: 243, endPoint x: 10, endPoint y: 109, distance: 163.0
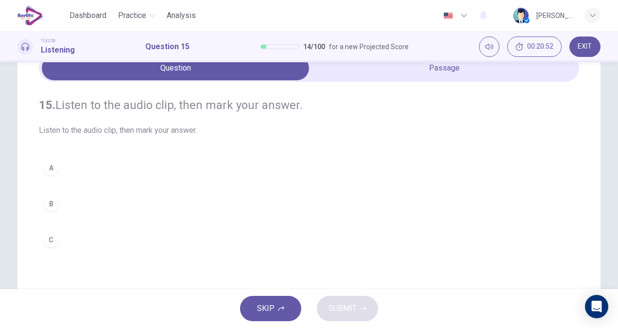
click at [9, 110] on div "15. Listen to the audio clip, then [PERSON_NAME] your answer. Listen to the aud…" at bounding box center [309, 228] width 615 height 391
click at [35, 100] on div "15. Listen to the audio clip, then [PERSON_NAME] your answer. Listen to the aud…" at bounding box center [309, 228] width 583 height 391
drag, startPoint x: 39, startPoint y: 105, endPoint x: 158, endPoint y: 117, distance: 118.8
click at [157, 117] on div "15. Listen to the audio clip, then [PERSON_NAME] your answer. Listen to the aud…" at bounding box center [309, 116] width 541 height 39
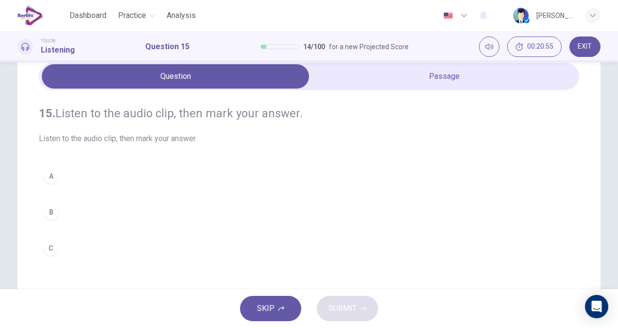
scroll to position [0, 0]
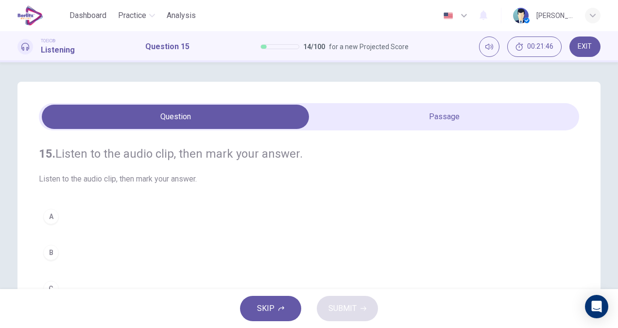
click at [432, 45] on div "TOEIC® Listening Question 15 14 / 100 for a new Projected Score 00:21:46 EXIT" at bounding box center [309, 46] width 615 height 20
click at [229, 201] on div "15. Listen to the audio clip, then [PERSON_NAME] your answer. Listen to the aud…" at bounding box center [309, 223] width 541 height 186
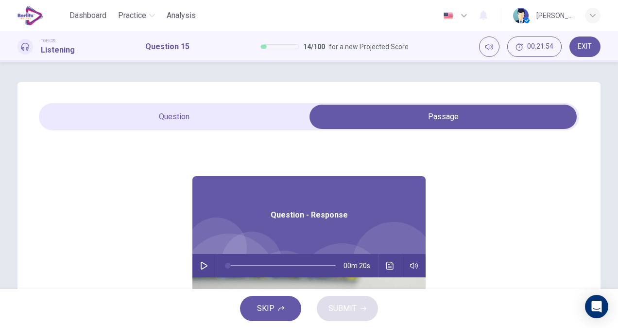
click at [201, 265] on icon "button" at bounding box center [204, 266] width 7 height 8
type input "**"
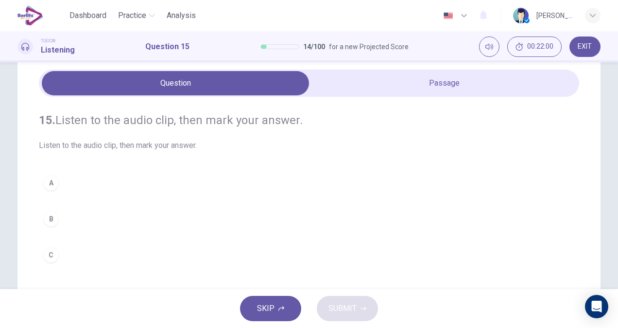
scroll to position [49, 0]
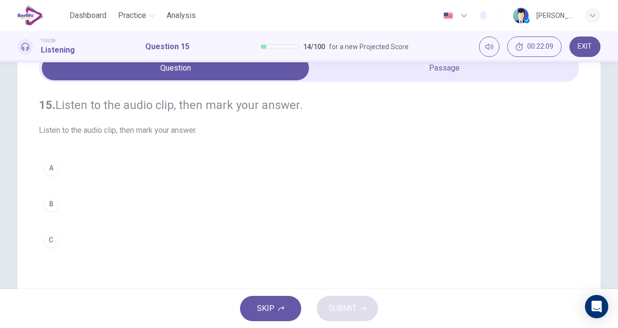
click at [62, 242] on button "C" at bounding box center [309, 240] width 541 height 24
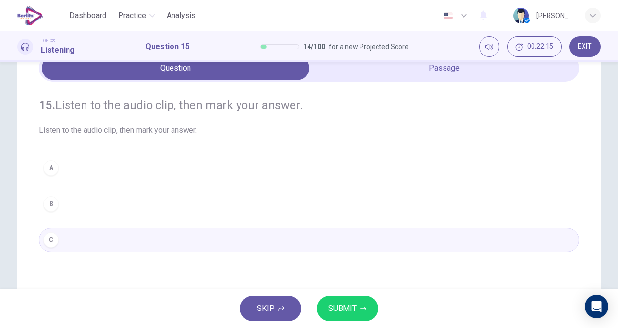
click at [356, 314] on button "SUBMIT" at bounding box center [347, 308] width 61 height 25
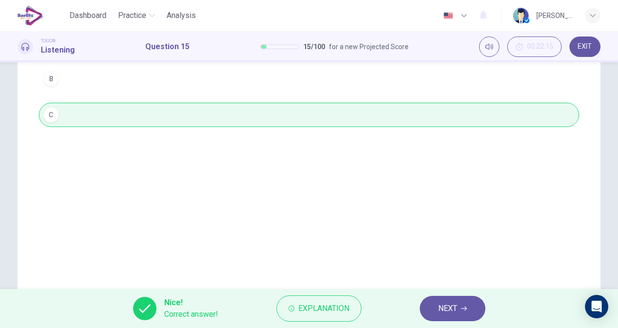
scroll to position [155, 0]
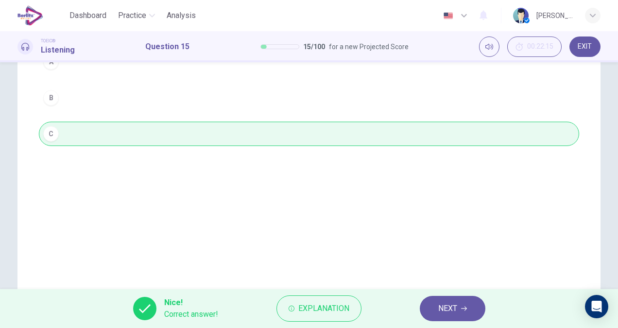
click at [439, 314] on span "NEXT" at bounding box center [448, 308] width 19 height 14
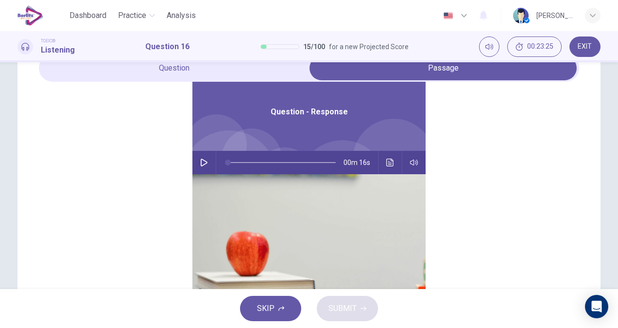
scroll to position [49, 0]
click at [200, 161] on icon "button" at bounding box center [204, 163] width 8 height 8
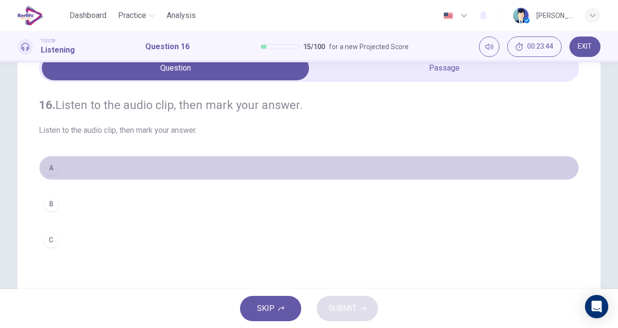
click at [62, 165] on button "A" at bounding box center [309, 168] width 541 height 24
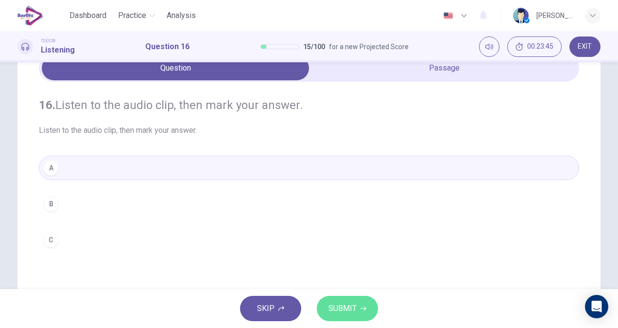
click at [342, 305] on span "SUBMIT" at bounding box center [343, 308] width 28 height 14
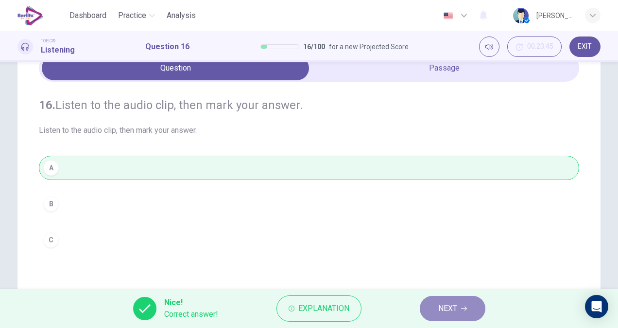
click at [464, 310] on icon "button" at bounding box center [464, 308] width 6 height 6
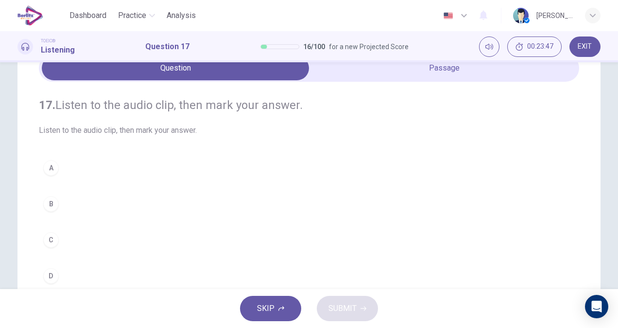
click at [409, 82] on div "17. Listen to the audio clip, then [PERSON_NAME] your answer. Listen to the aud…" at bounding box center [309, 193] width 541 height 222
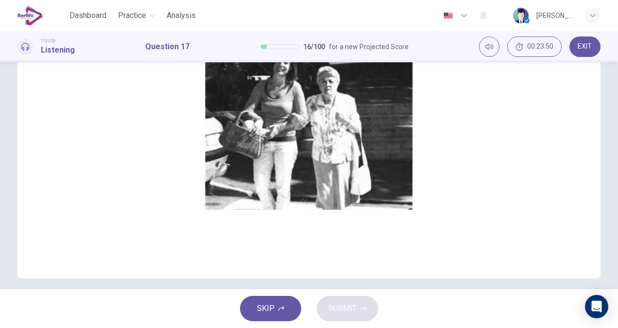
scroll to position [0, 0]
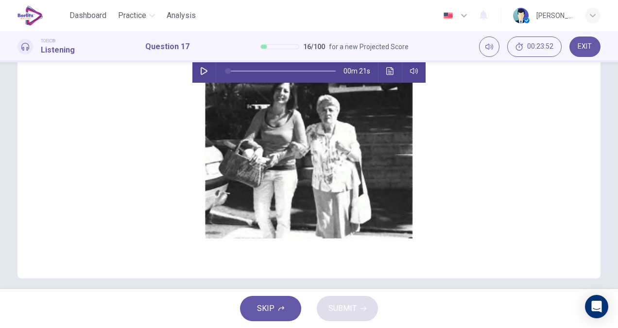
click at [201, 72] on icon "button" at bounding box center [204, 71] width 7 height 8
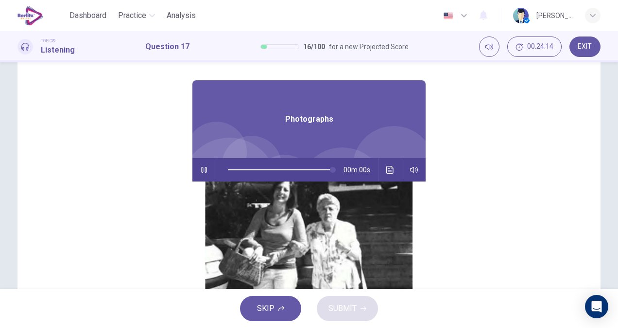
type input "*"
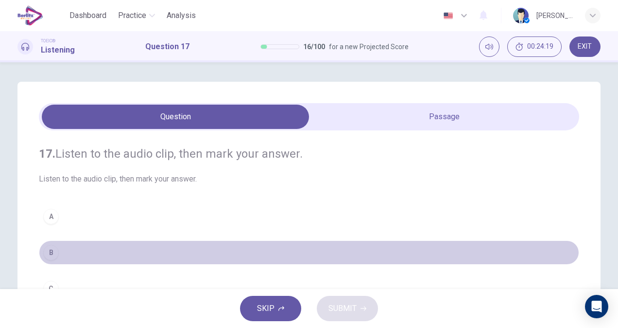
click at [64, 249] on button "B" at bounding box center [309, 252] width 541 height 24
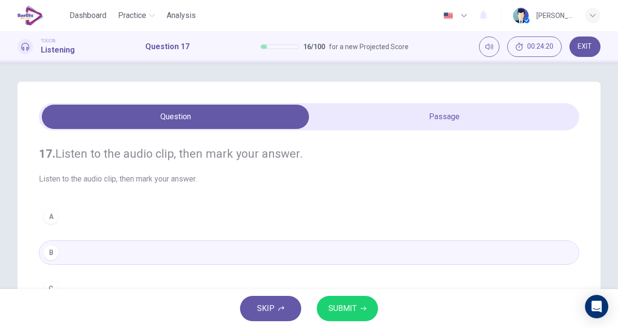
click at [359, 304] on button "SUBMIT" at bounding box center [347, 308] width 61 height 25
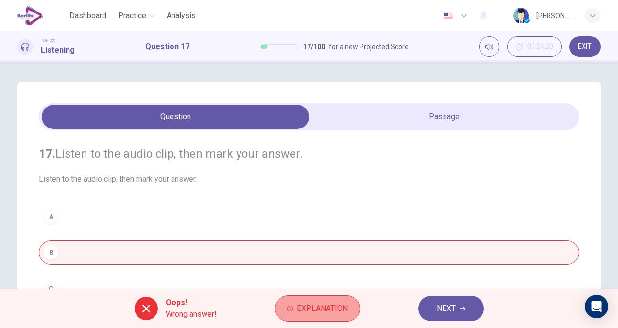
click at [296, 309] on button "Explanation" at bounding box center [317, 308] width 85 height 26
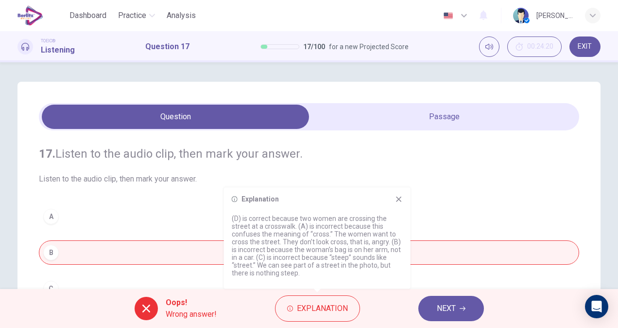
drag, startPoint x: 245, startPoint y: 222, endPoint x: 357, endPoint y: 219, distance: 112.4
click at [357, 219] on p "(D) is correct because two women are crossing the street at a crosswalk. (A) is…" at bounding box center [317, 245] width 171 height 62
click at [441, 305] on span "NEXT" at bounding box center [446, 308] width 19 height 14
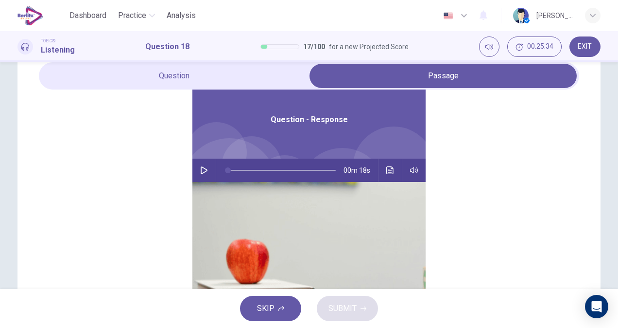
scroll to position [97, 0]
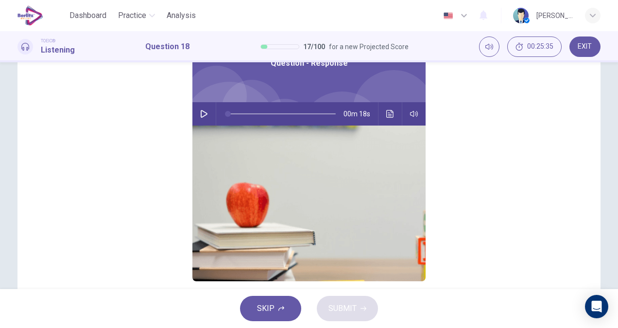
click at [200, 115] on icon "button" at bounding box center [204, 114] width 8 height 8
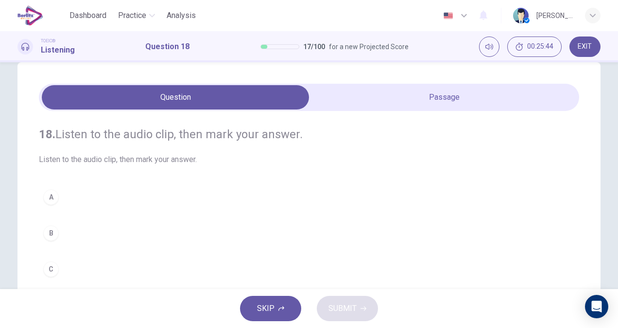
scroll to position [0, 0]
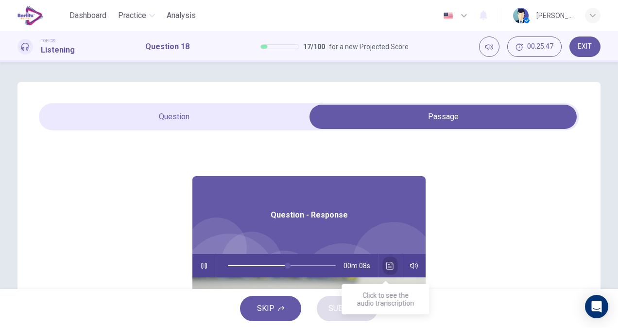
click at [387, 268] on icon "Click to see the audio transcription" at bounding box center [391, 266] width 8 height 8
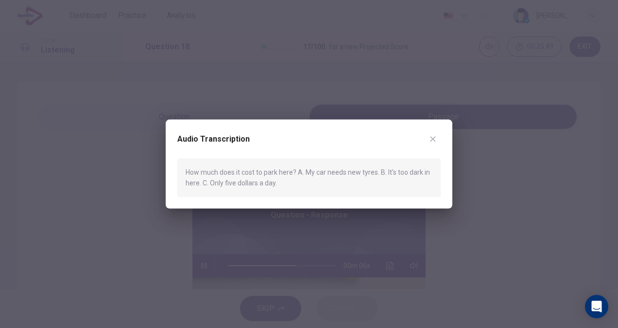
drag, startPoint x: 191, startPoint y: 172, endPoint x: 293, endPoint y: 167, distance: 102.2
click at [293, 167] on div "How much does it cost to park here? A. My car needs new tyres. B. It's too dark…" at bounding box center [309, 178] width 264 height 38
click at [439, 136] on button "button" at bounding box center [433, 139] width 16 height 16
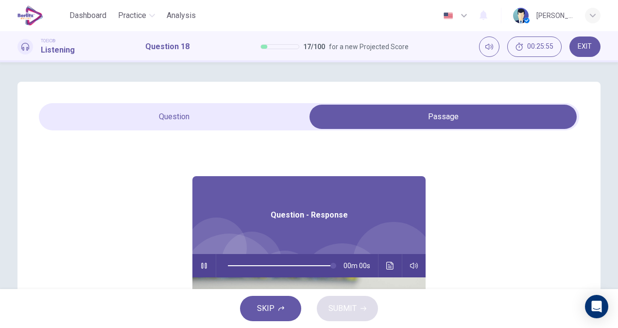
type input "*"
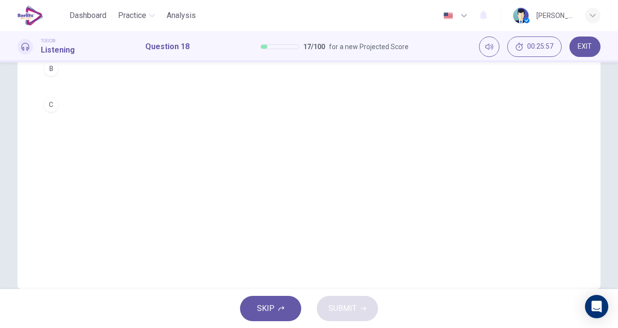
scroll to position [155, 0]
drag, startPoint x: 42, startPoint y: 145, endPoint x: 49, endPoint y: 131, distance: 15.0
click at [42, 144] on div "18. Listen to the audio clip, then [PERSON_NAME] your answer. Listen to the aud…" at bounding box center [309, 69] width 541 height 186
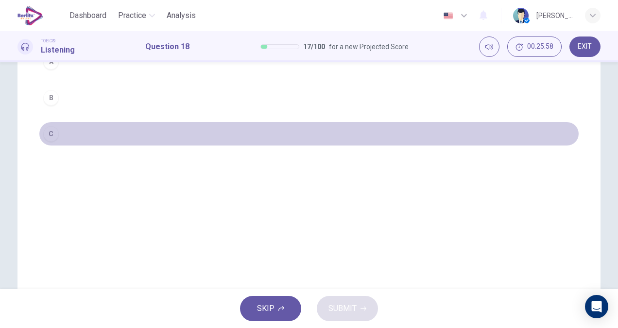
click at [49, 131] on div "C" at bounding box center [51, 134] width 16 height 16
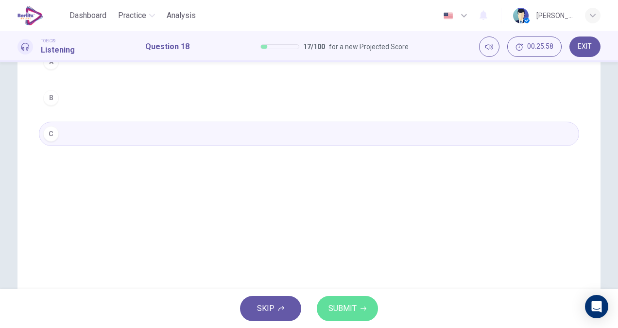
click at [346, 307] on span "SUBMIT" at bounding box center [343, 308] width 28 height 14
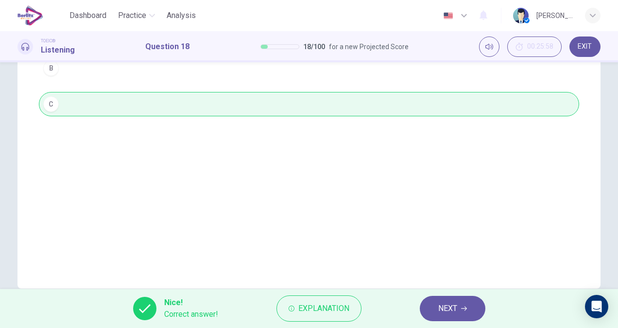
scroll to position [203, 0]
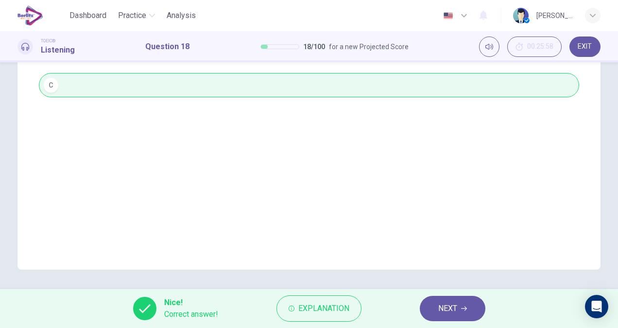
click at [441, 313] on span "NEXT" at bounding box center [448, 308] width 19 height 14
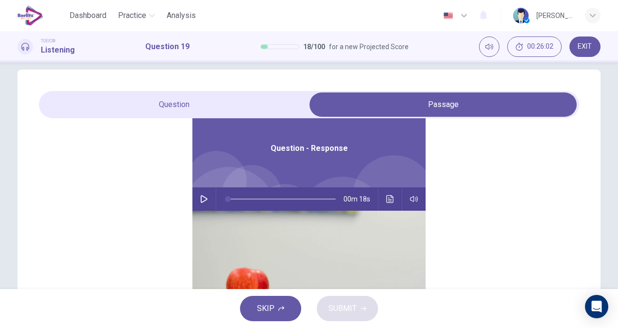
scroll to position [49, 0]
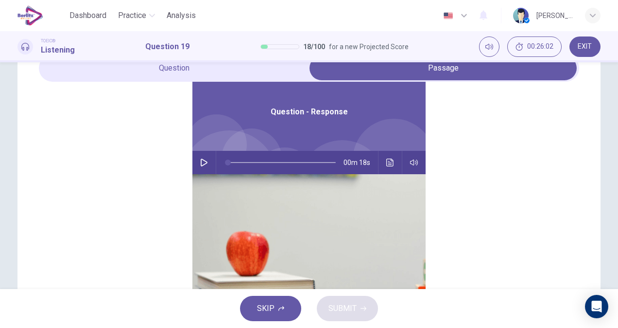
click at [202, 161] on icon "button" at bounding box center [204, 163] width 8 height 8
type input "*"
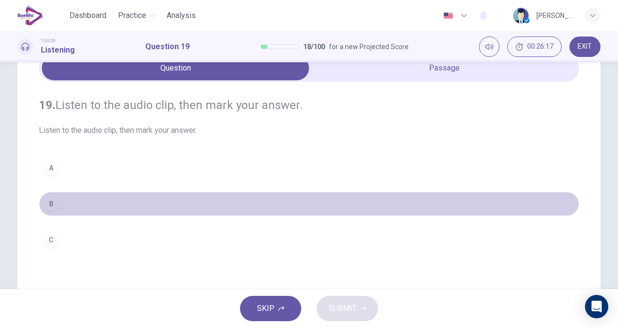
click at [76, 205] on button "B" at bounding box center [309, 204] width 541 height 24
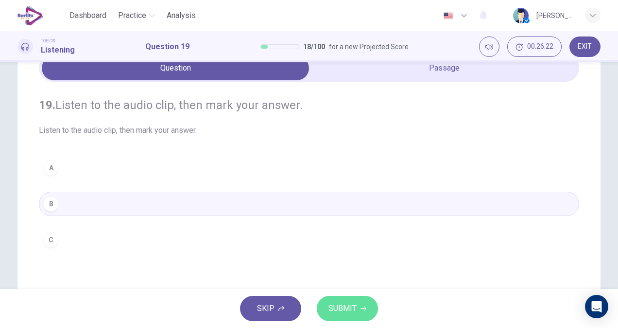
click at [350, 307] on span "SUBMIT" at bounding box center [343, 308] width 28 height 14
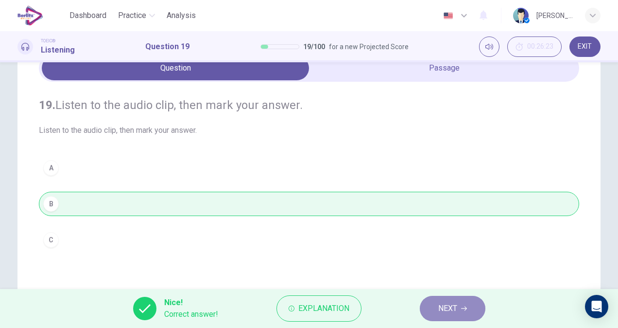
click at [461, 318] on button "NEXT" at bounding box center [453, 308] width 66 height 25
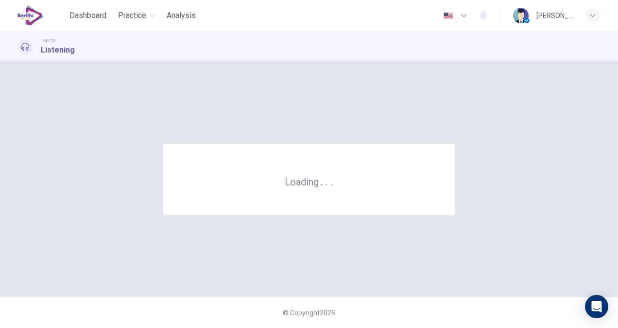
scroll to position [0, 0]
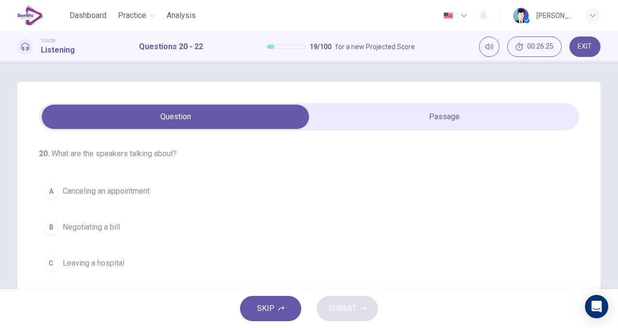
drag, startPoint x: 58, startPoint y: 153, endPoint x: 152, endPoint y: 159, distance: 93.6
click at [150, 159] on h4 "20 . What are the speakers talking about?" at bounding box center [309, 154] width 541 height 12
click at [178, 160] on div "20 . What are the speakers talking about? A Canceling an appointment B Negotiat…" at bounding box center [309, 229] width 541 height 163
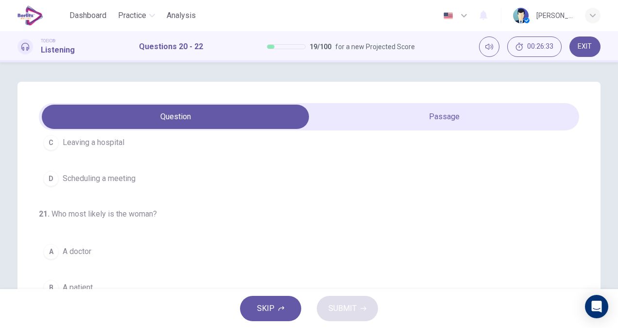
scroll to position [54, 0]
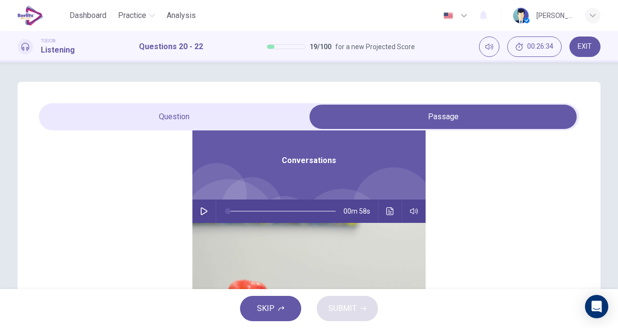
click at [200, 210] on icon "button" at bounding box center [204, 211] width 8 height 8
type input "*"
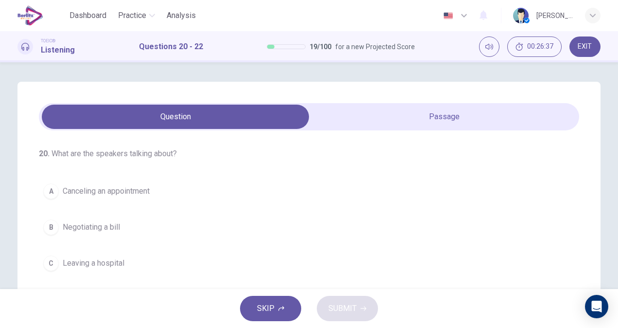
scroll to position [49, 0]
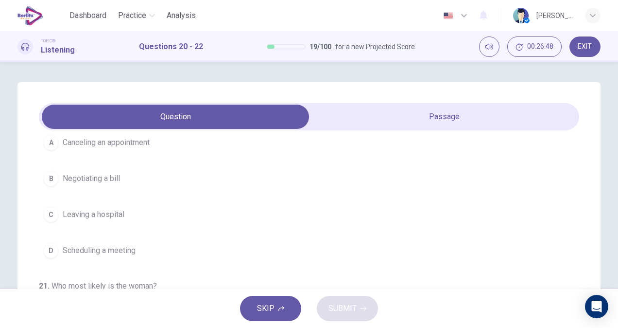
click at [153, 144] on button "A Canceling an appointment" at bounding box center [309, 142] width 541 height 24
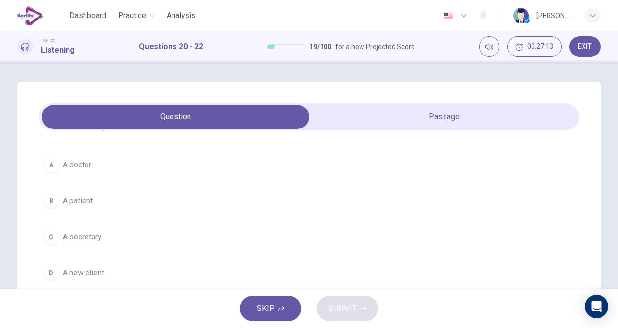
scroll to position [218, 0]
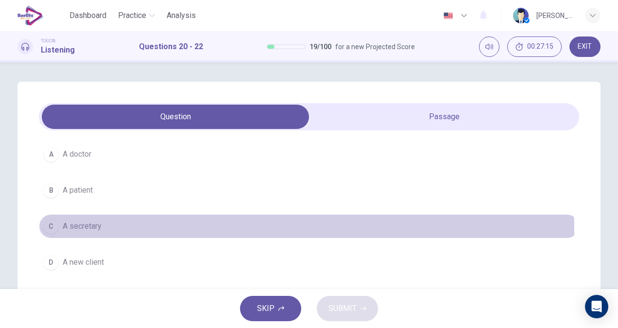
click at [104, 229] on button "C A secretary" at bounding box center [309, 226] width 541 height 24
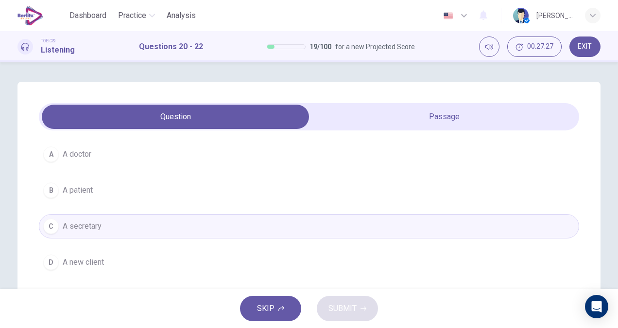
click at [80, 227] on span "A secretary" at bounding box center [82, 226] width 39 height 12
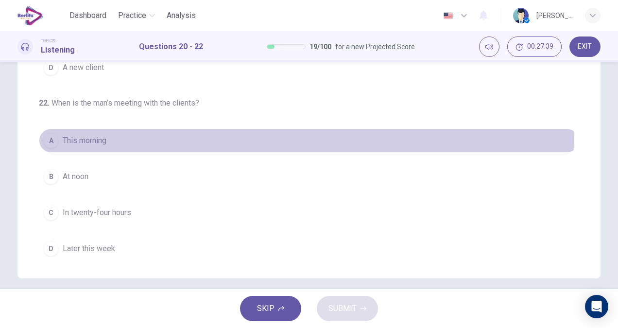
click at [88, 137] on span "This morning" at bounding box center [85, 141] width 44 height 12
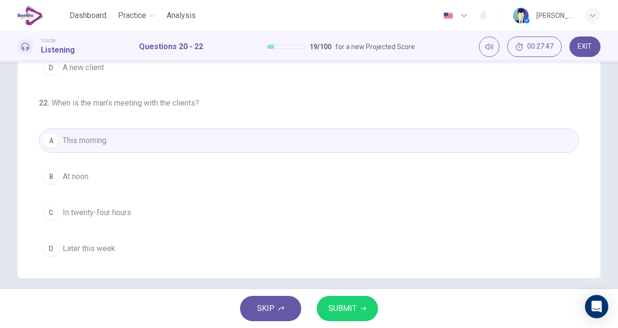
click at [353, 308] on span "SUBMIT" at bounding box center [343, 308] width 28 height 14
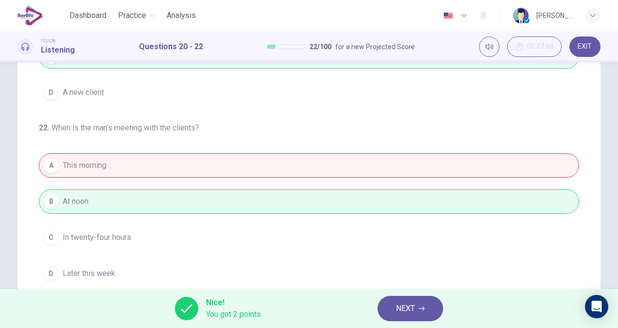
scroll to position [155, 0]
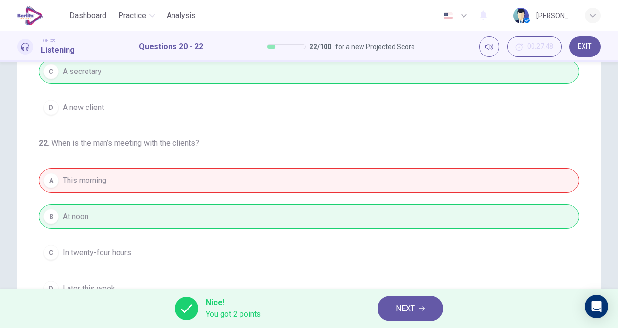
drag, startPoint x: 409, startPoint y: 308, endPoint x: 553, endPoint y: 100, distance: 253.0
click at [526, 145] on div "Dashboard Practice Analysis English ** ​ [PERSON_NAME] [PERSON_NAME] [PERSON_NA…" at bounding box center [309, 164] width 618 height 328
click at [586, 47] on span "EXIT" at bounding box center [585, 47] width 14 height 8
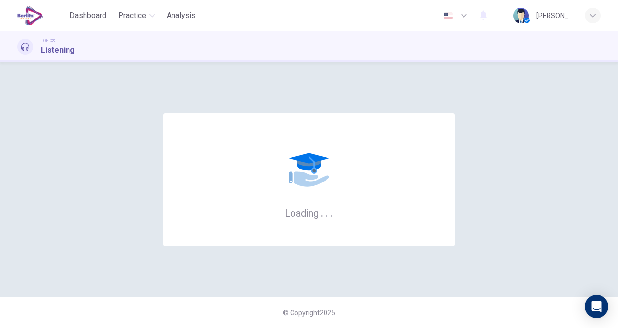
scroll to position [0, 0]
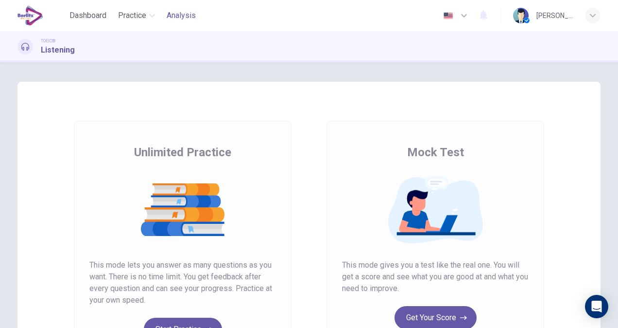
click at [177, 14] on span "Analysis" at bounding box center [181, 16] width 29 height 12
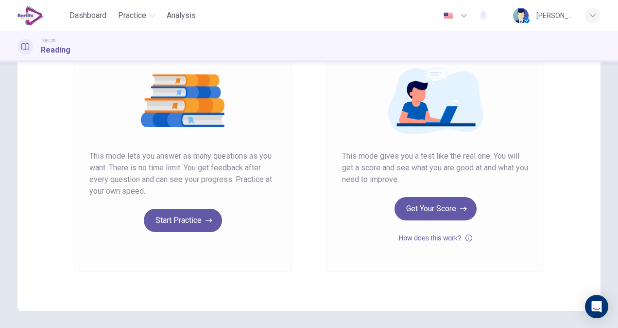
scroll to position [142, 0]
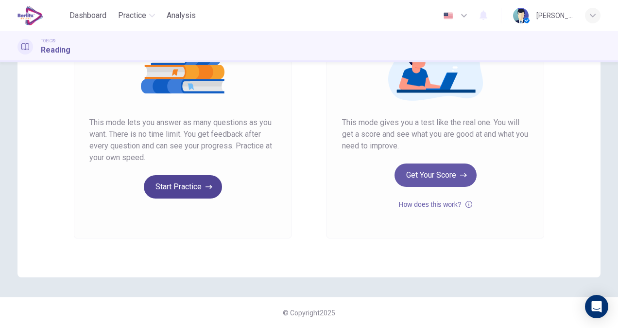
click at [176, 187] on button "Start Practice" at bounding box center [183, 186] width 78 height 23
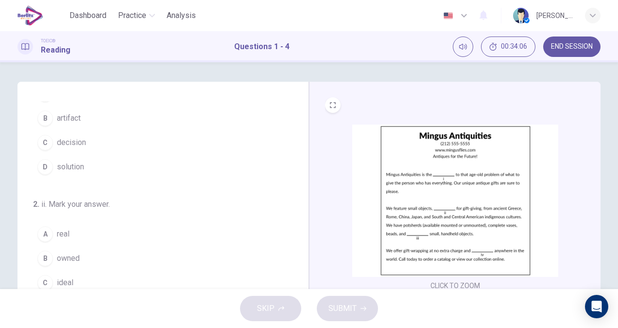
scroll to position [0, 0]
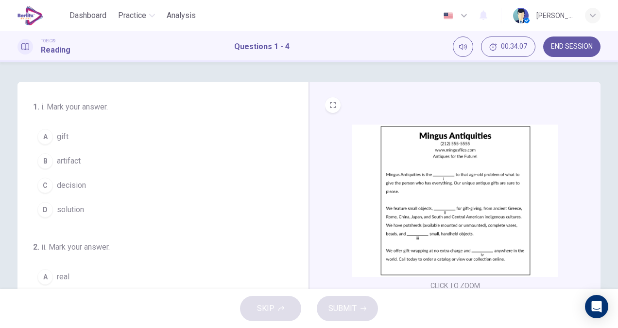
click at [479, 188] on img at bounding box center [456, 200] width 206 height 152
